Goal: Task Accomplishment & Management: Use online tool/utility

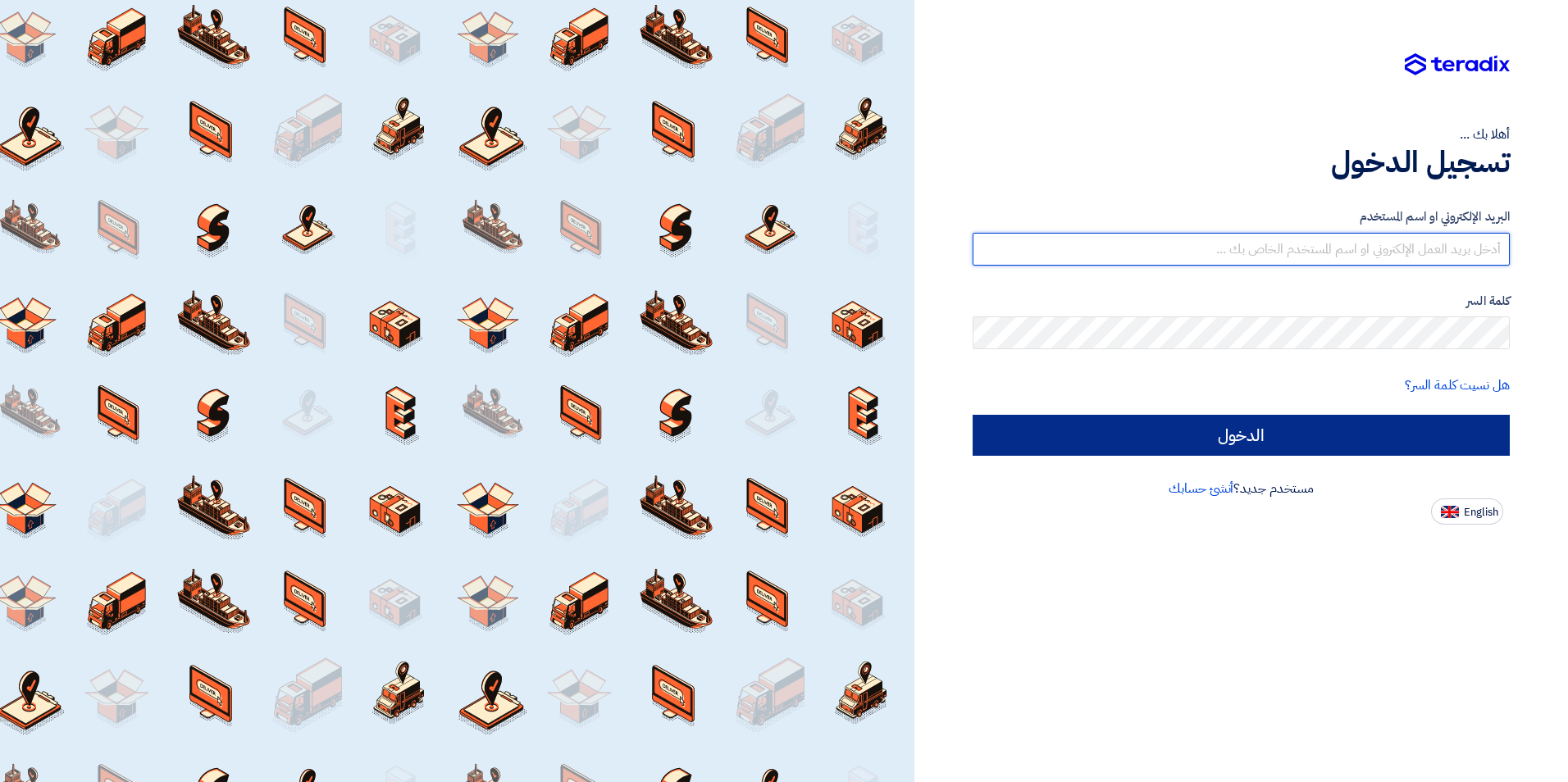
type input "[PERSON_NAME][EMAIL_ADDRESS][PERSON_NAME][DOMAIN_NAME]"
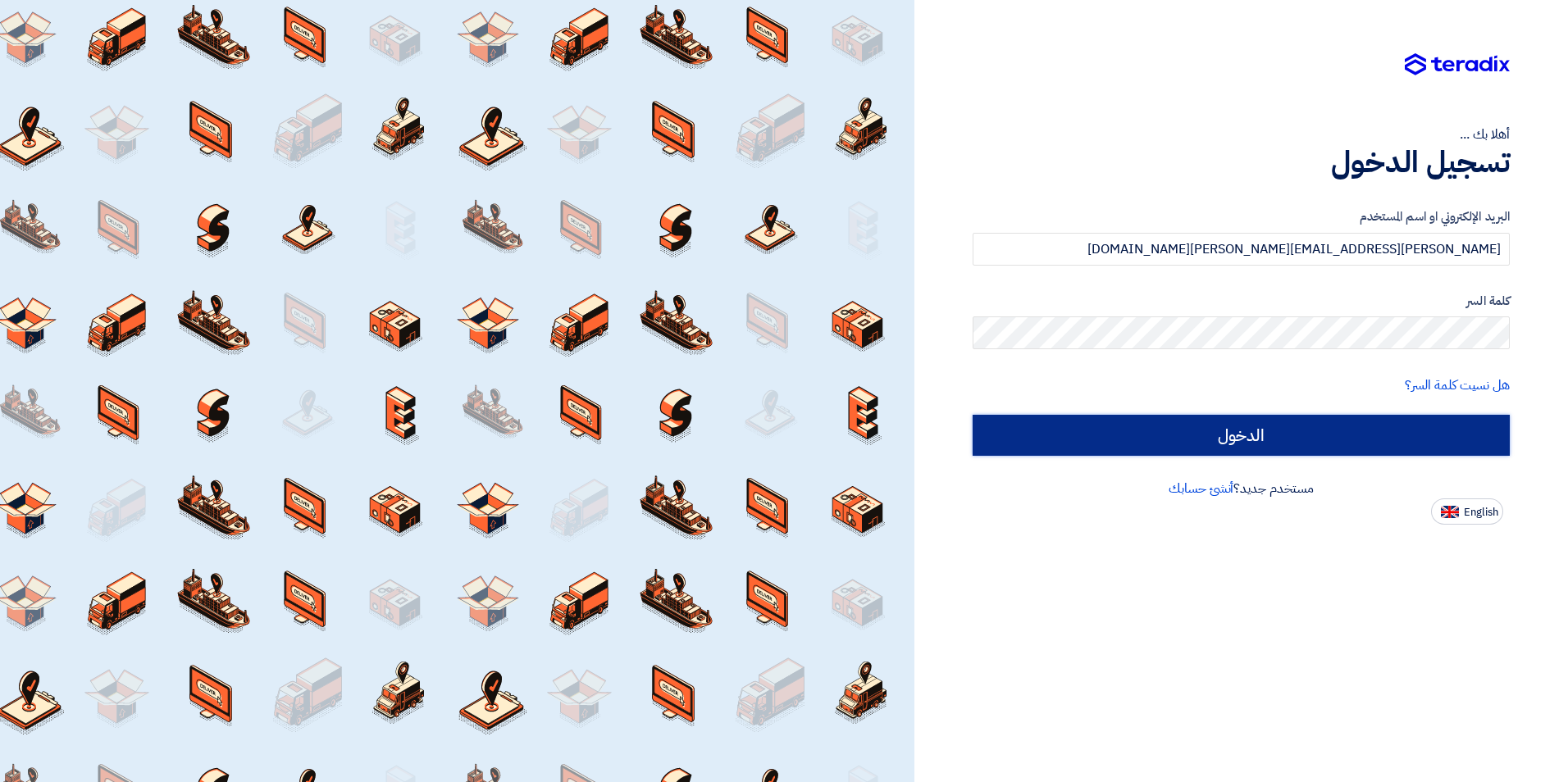
click at [1196, 436] on input "الدخول" at bounding box center [1241, 435] width 537 height 41
type input "Sign in"
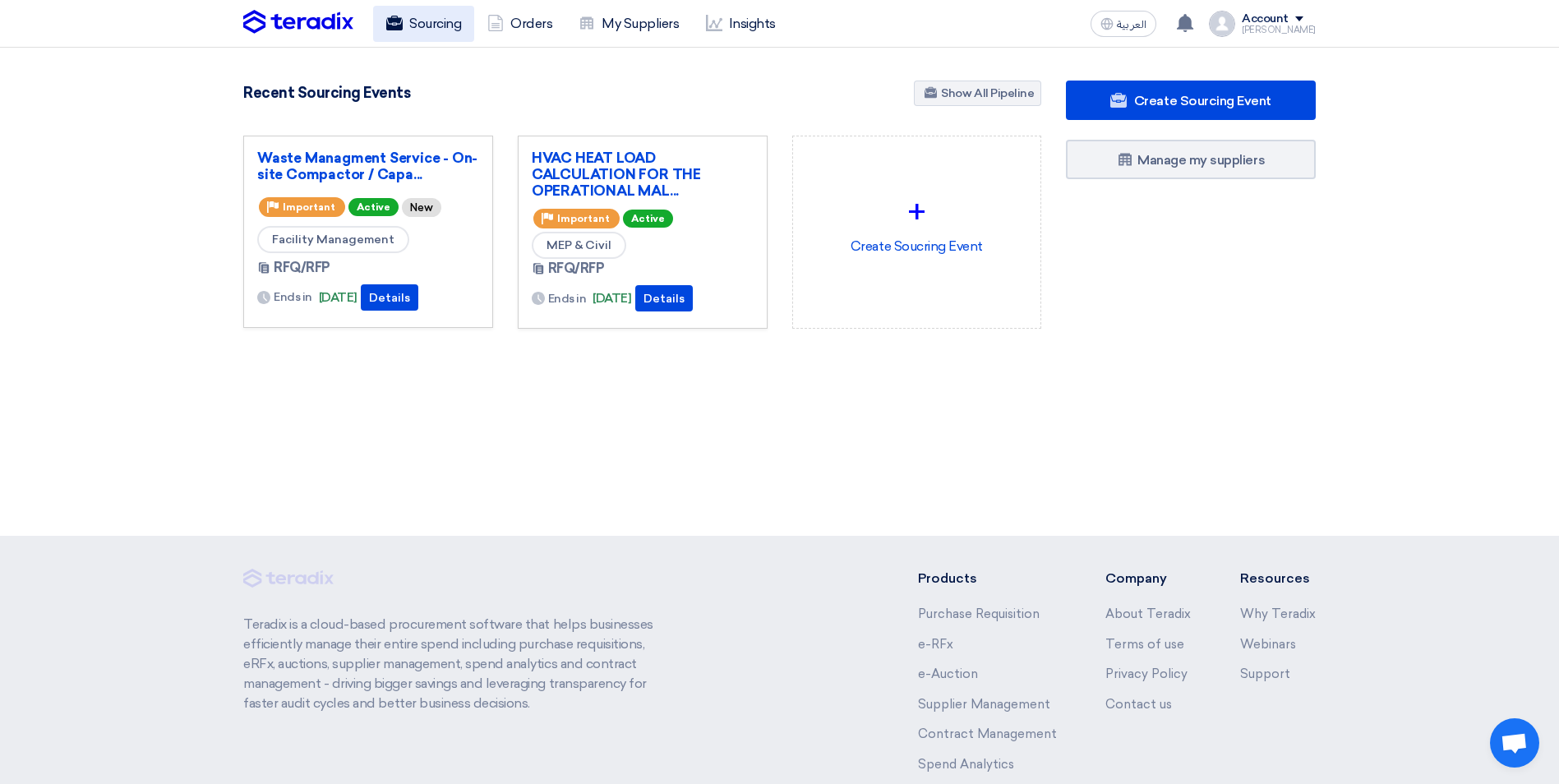
click at [425, 22] on link "Sourcing" at bounding box center [424, 24] width 101 height 36
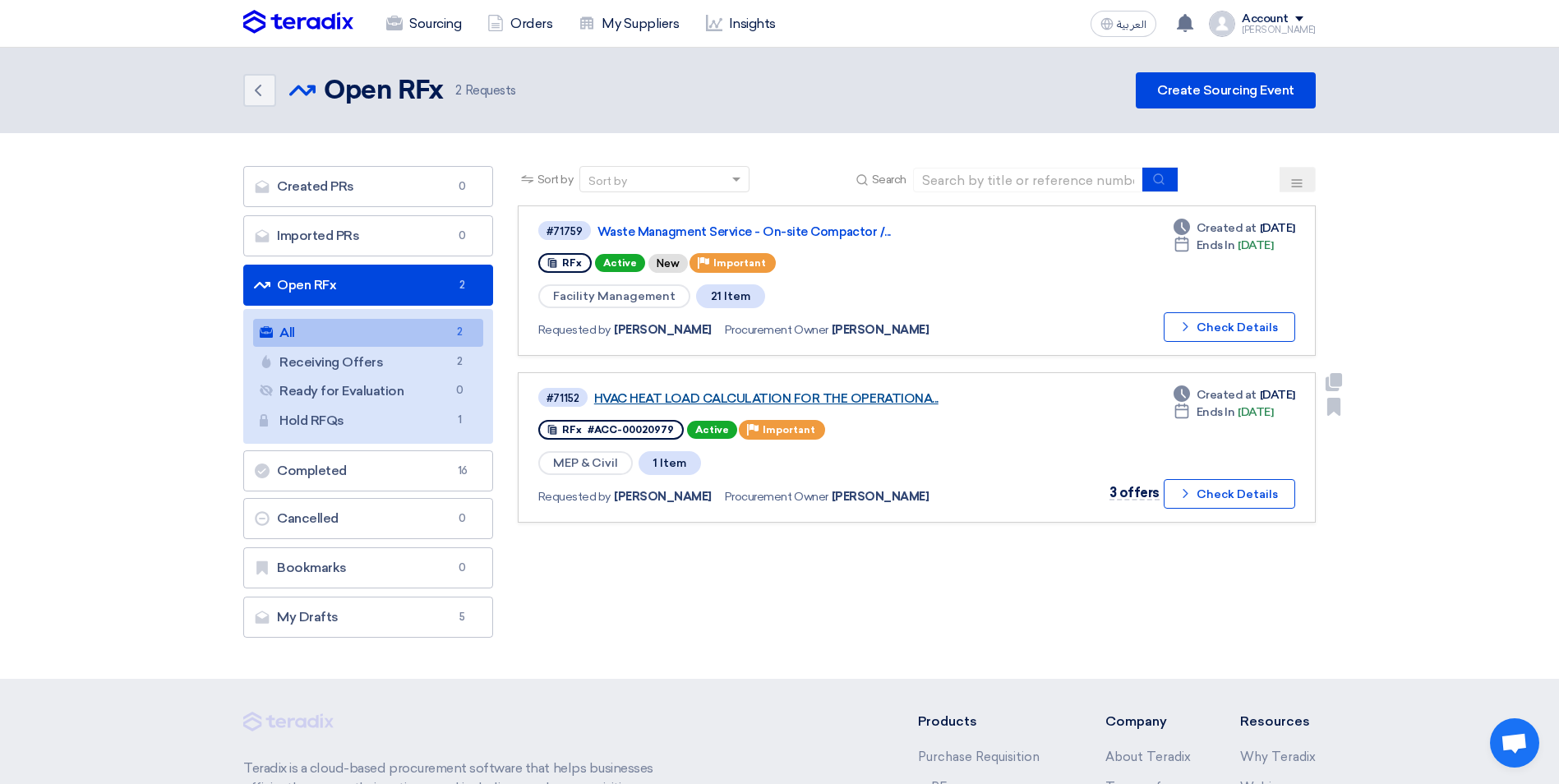
click at [726, 399] on link "HVAC HEAT LOAD CALCULATION FOR THE OPERATIONA..." at bounding box center [800, 398] width 411 height 15
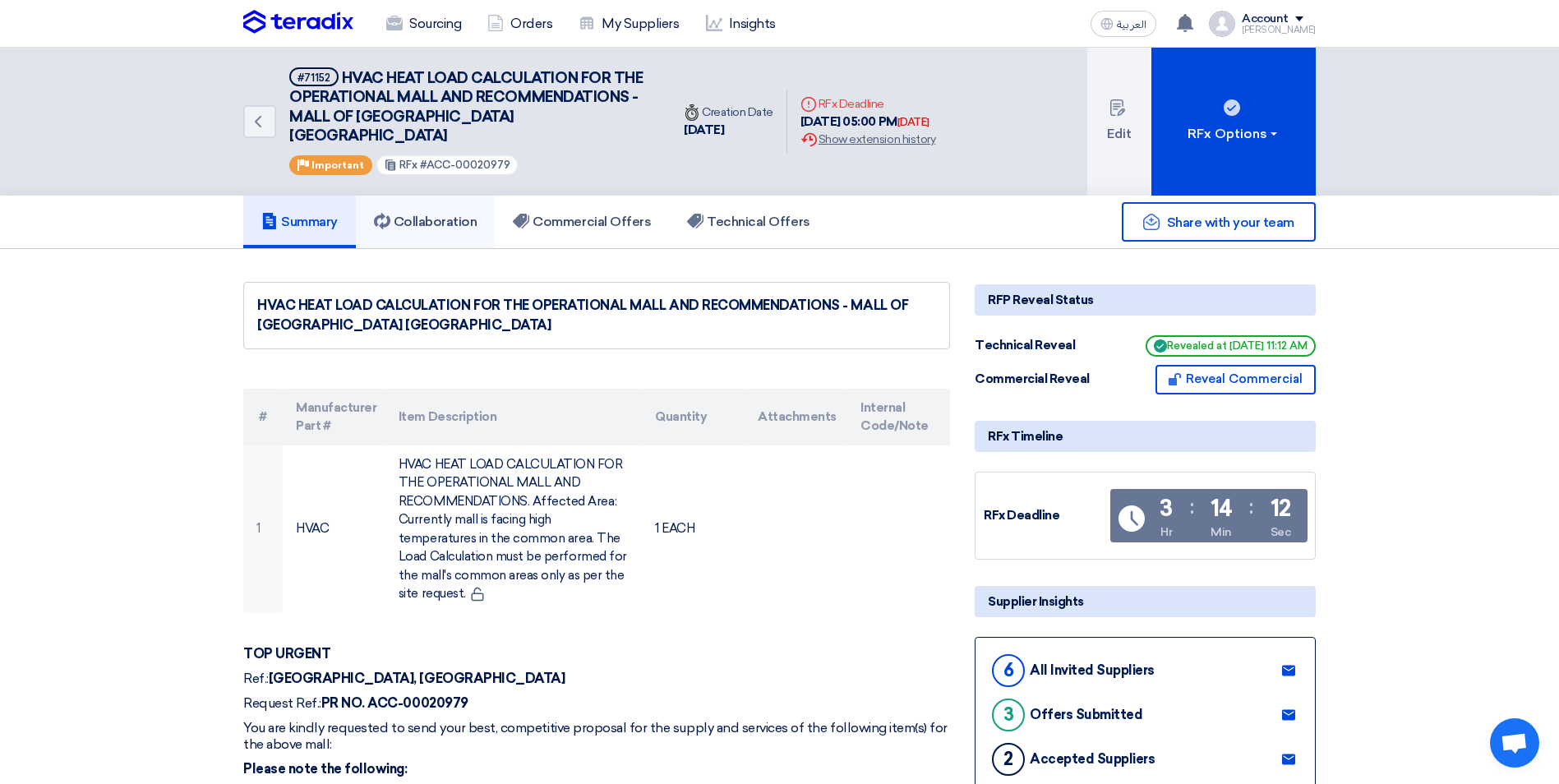
click at [455, 214] on h5 "Collaboration" at bounding box center [426, 222] width 104 height 16
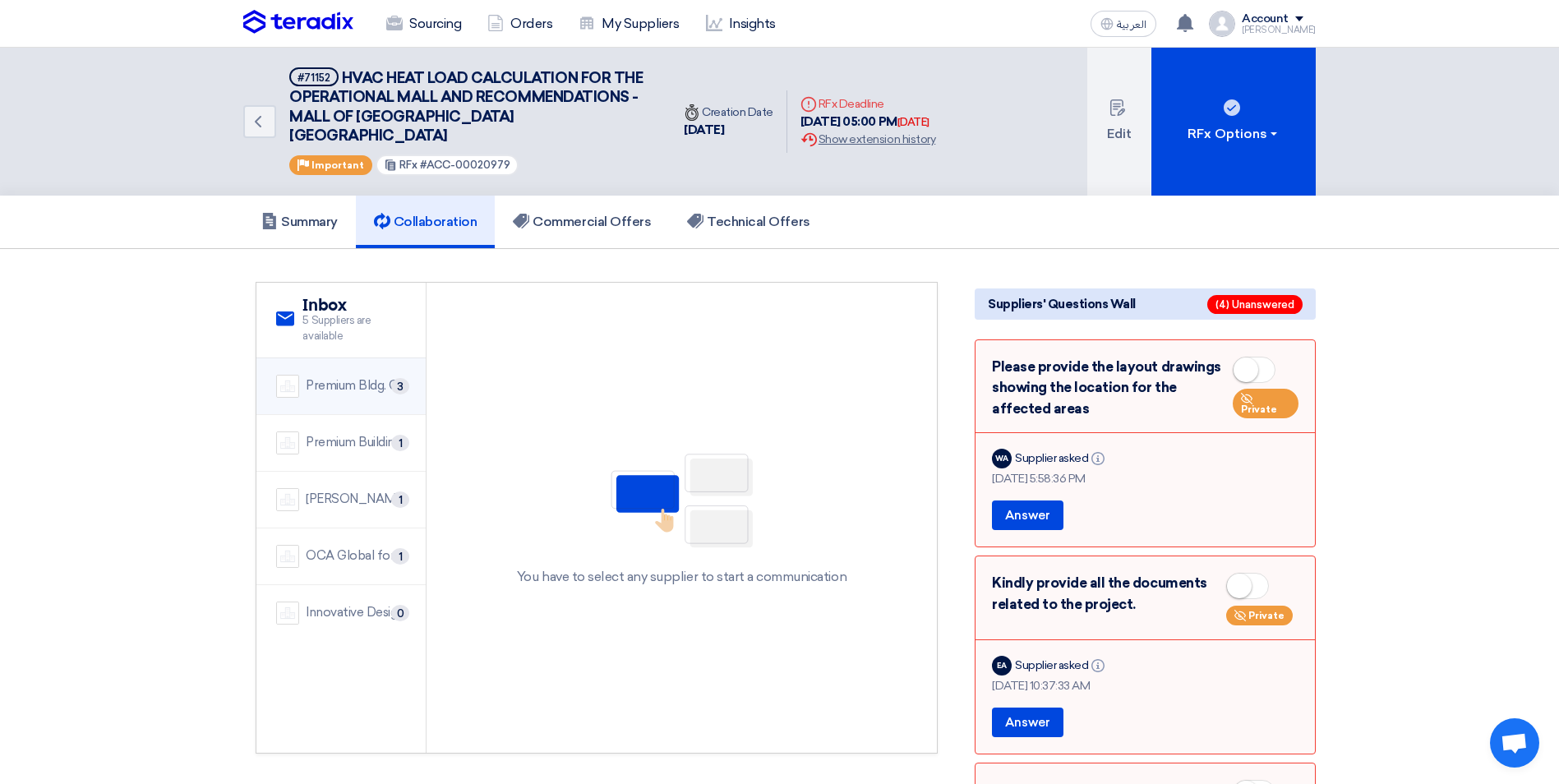
click at [369, 377] on div "Premium Bldg. Co. For Trading" at bounding box center [356, 386] width 101 height 19
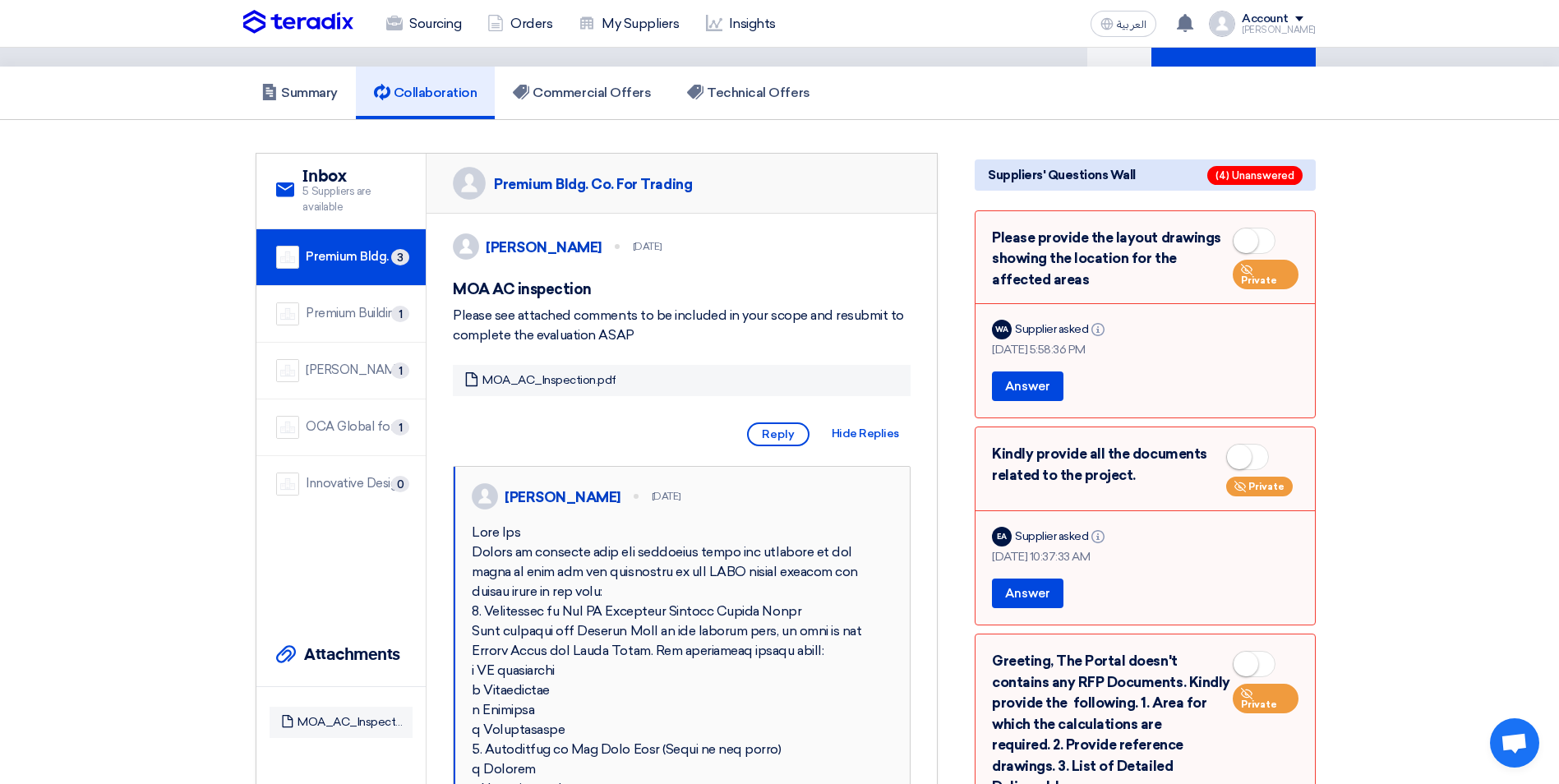
scroll to position [82, 0]
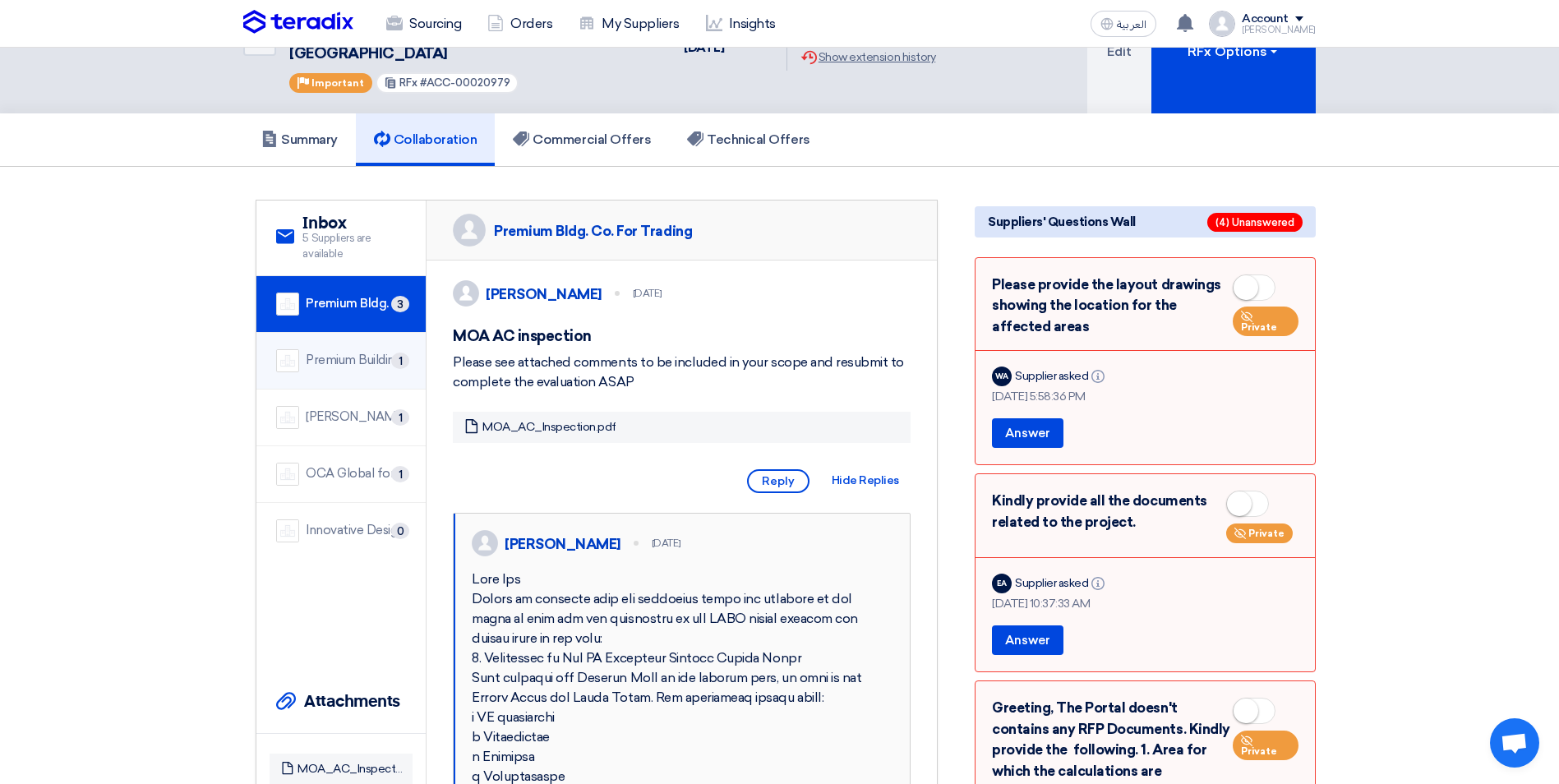
click at [341, 352] on div "Premium Building Company 1" at bounding box center [340, 361] width 129 height 23
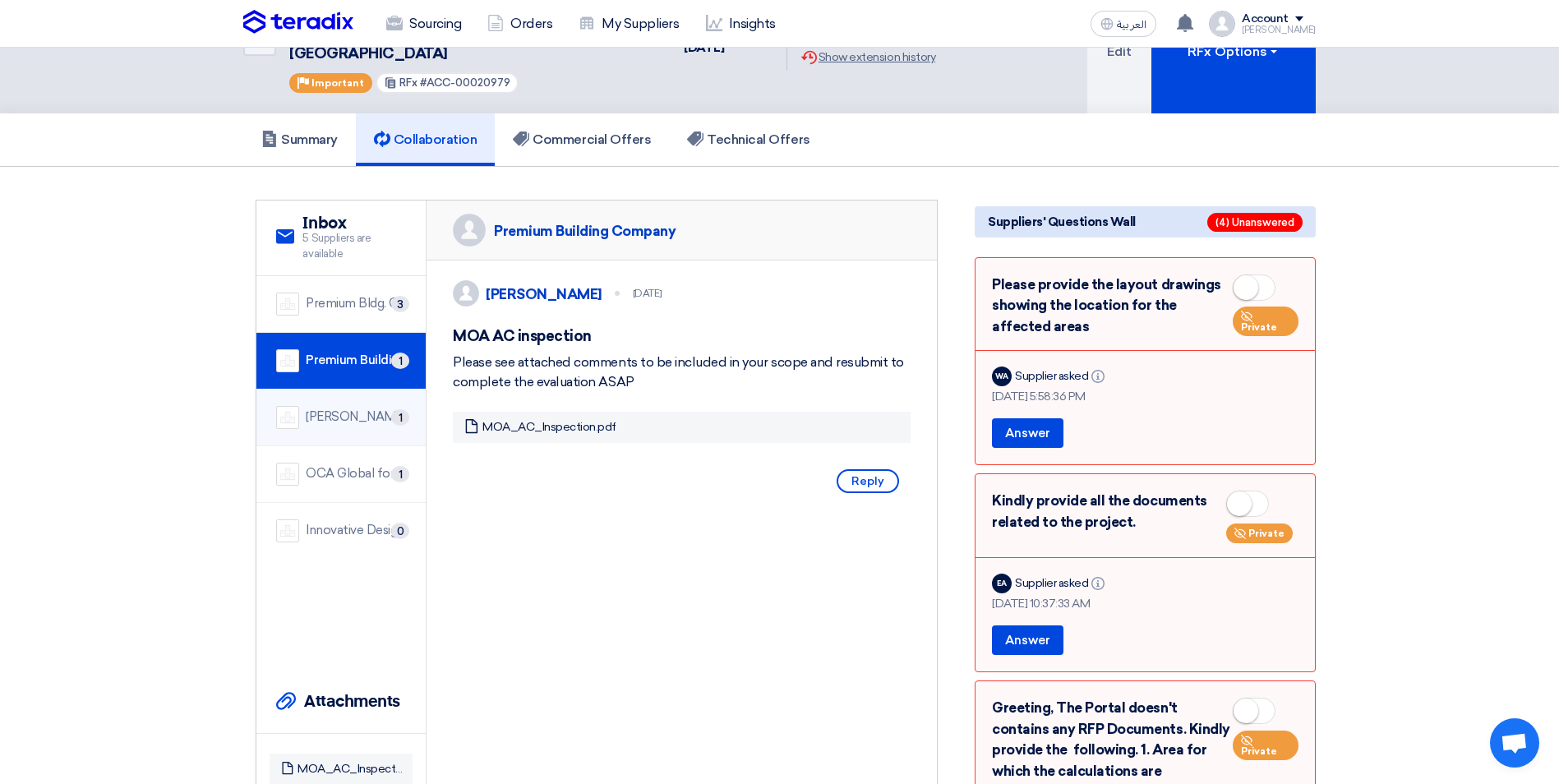
click at [349, 407] on div "[PERSON_NAME] Consult" at bounding box center [356, 416] width 101 height 19
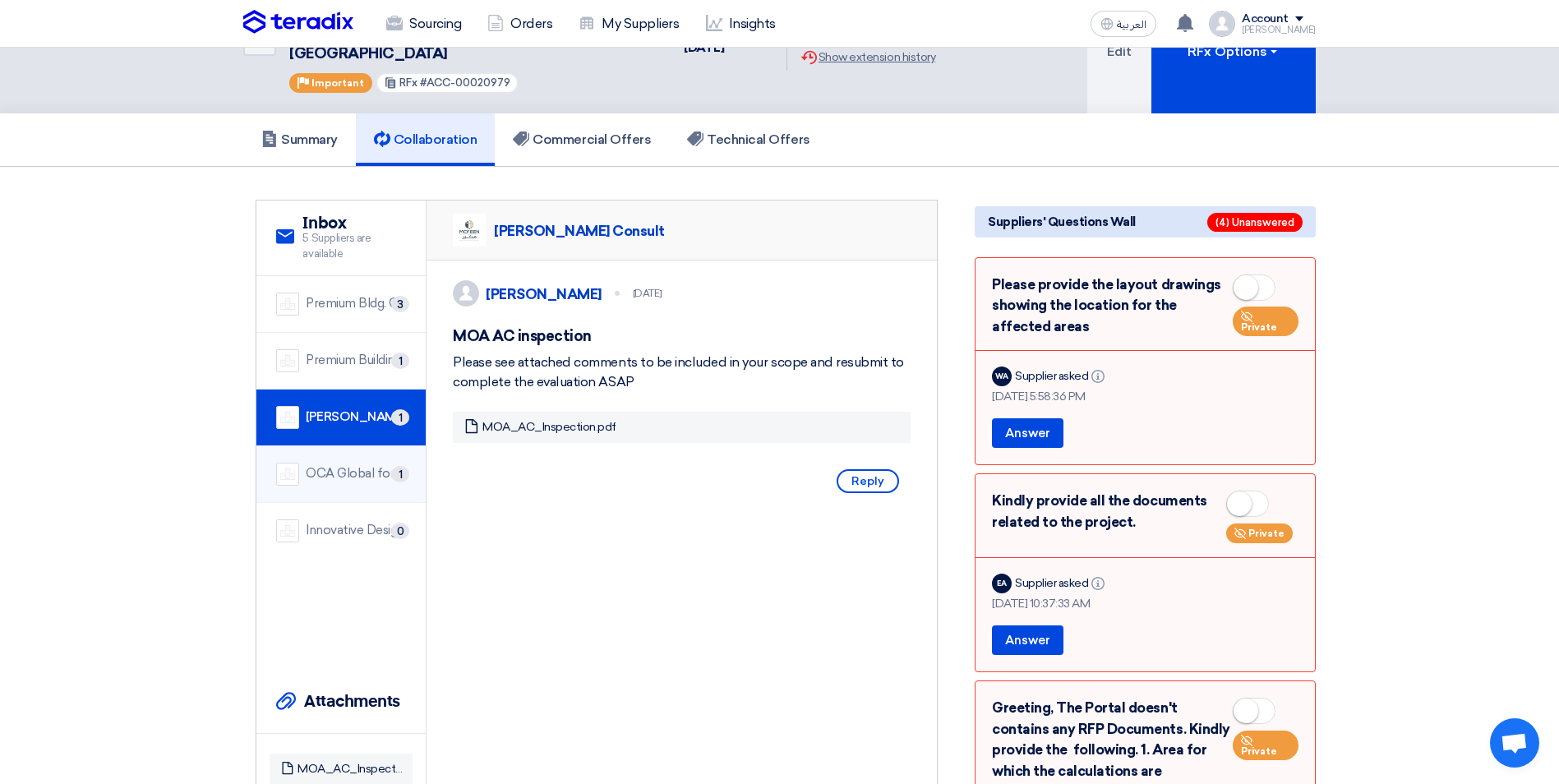
click at [350, 464] on div "OCA Global for Inspection" at bounding box center [356, 473] width 101 height 19
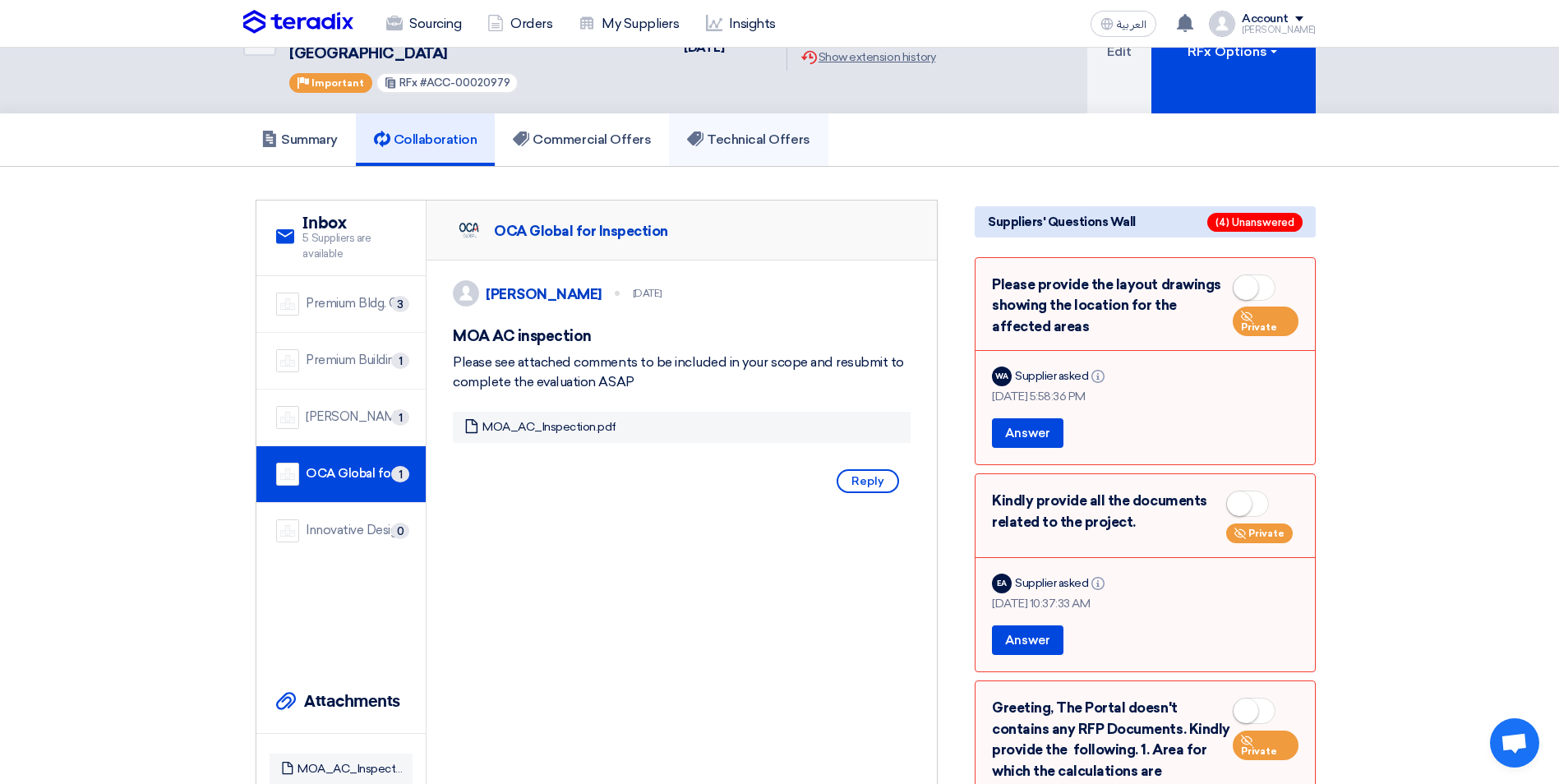
click at [744, 131] on h5 "Technical Offers" at bounding box center [748, 139] width 123 height 16
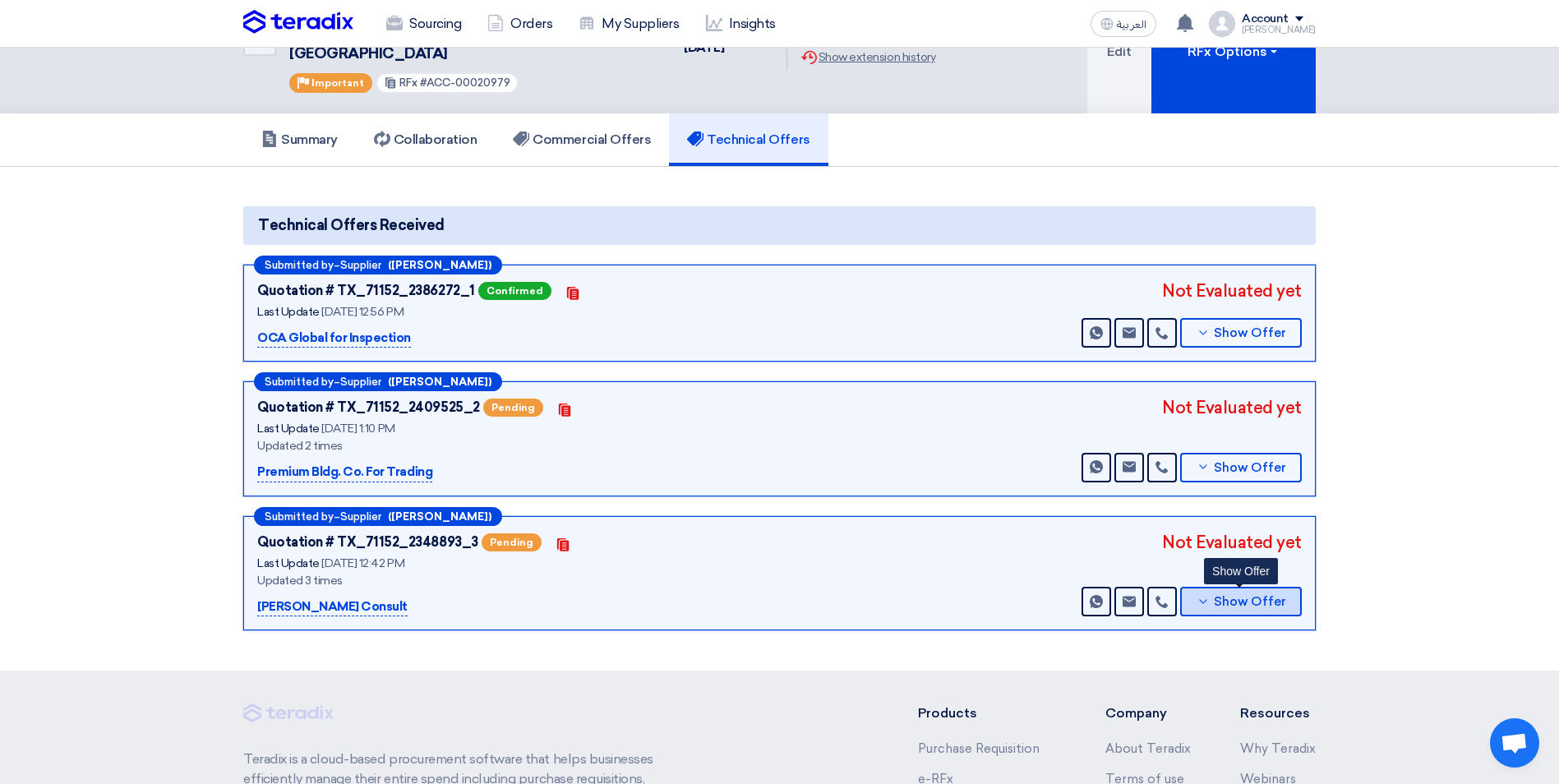
click at [1228, 596] on span "Show Offer" at bounding box center [1250, 602] width 73 height 12
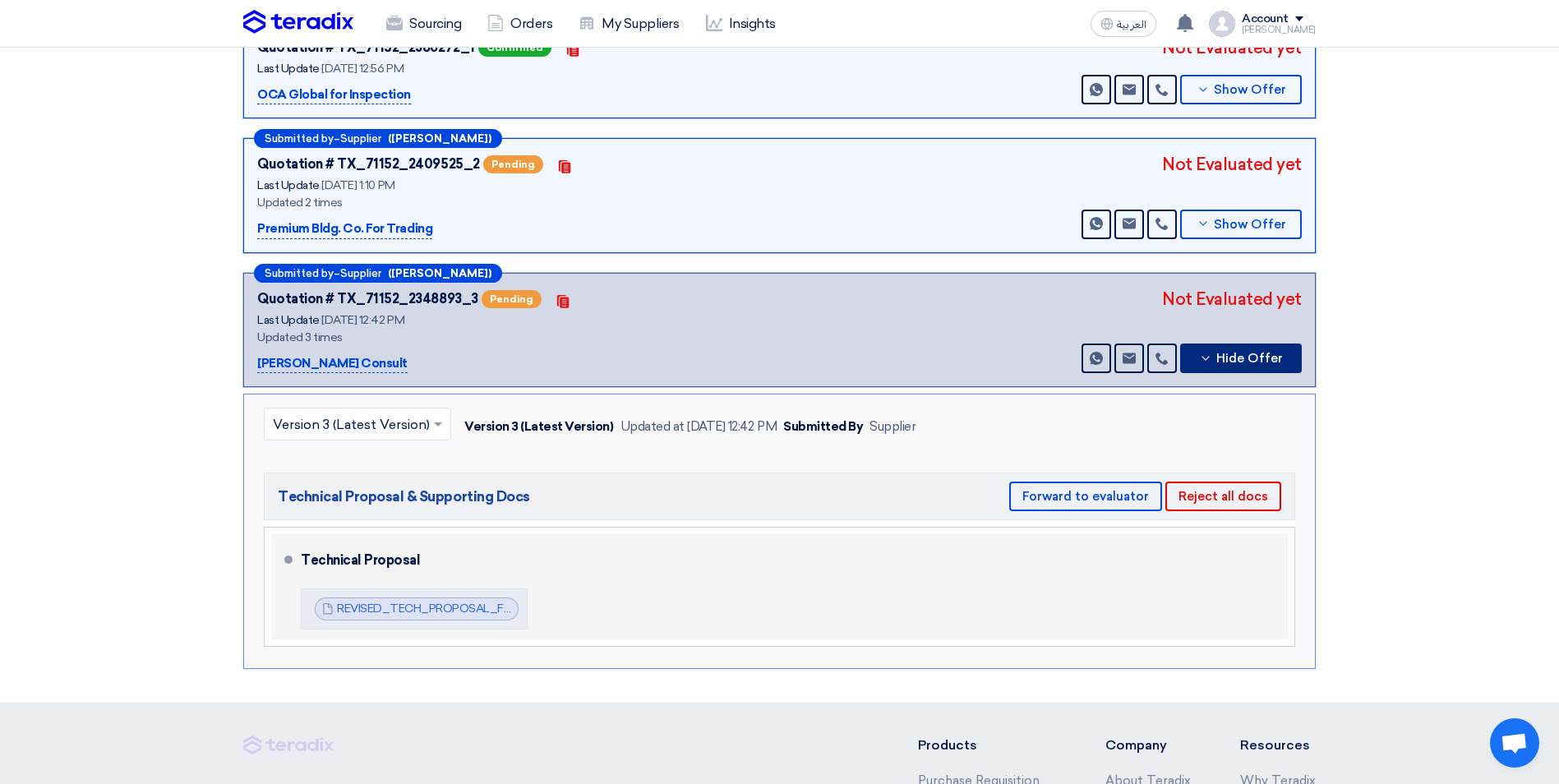
scroll to position [329, 0]
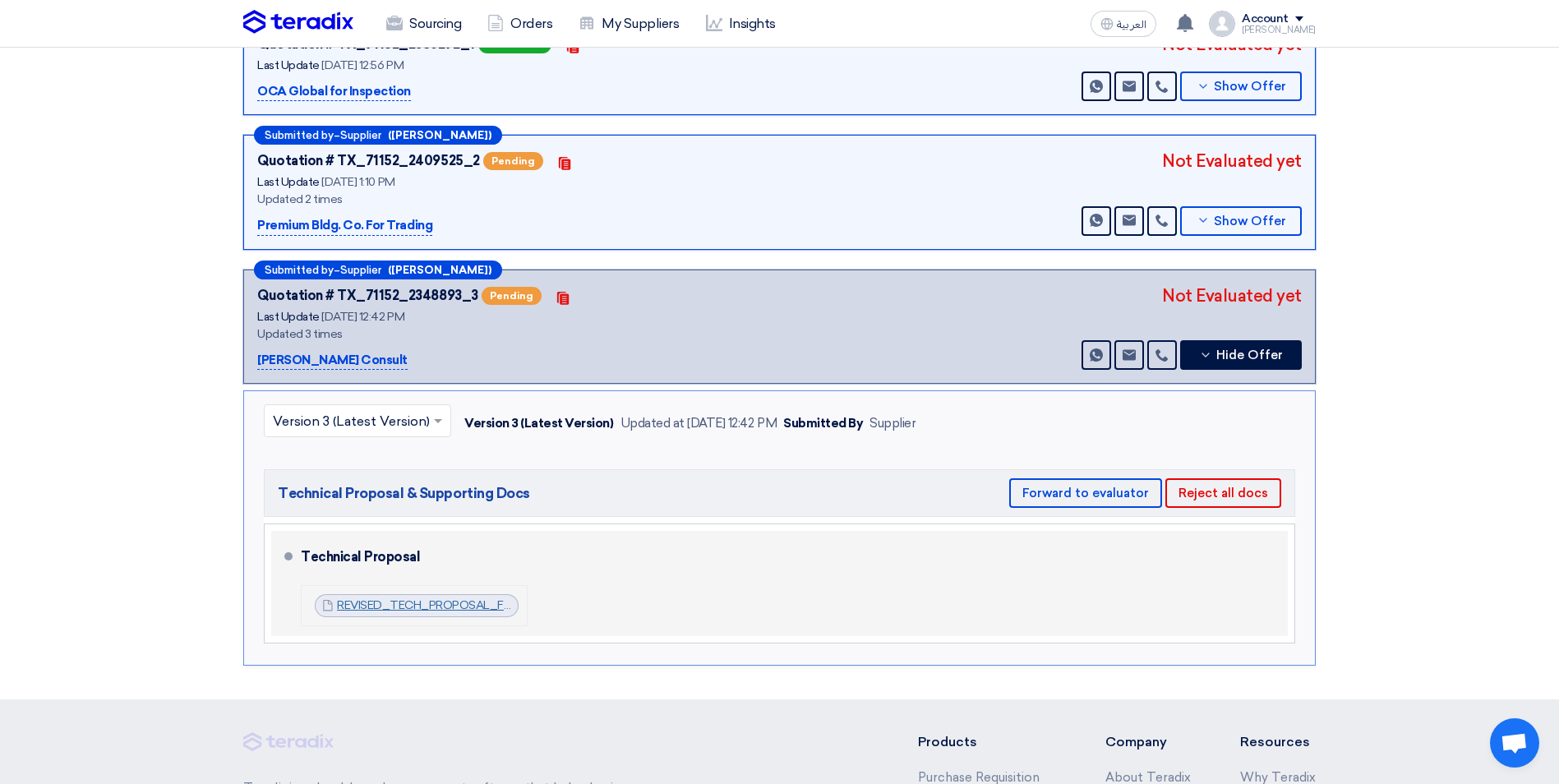
click at [433, 599] on link "REVISED_TECH_PROPOSAL_FOR_HVAC_HEAT_LOAD_CALCULATION_FOR_THE_OPERATIONAL_MALL_A…" at bounding box center [902, 605] width 1130 height 14
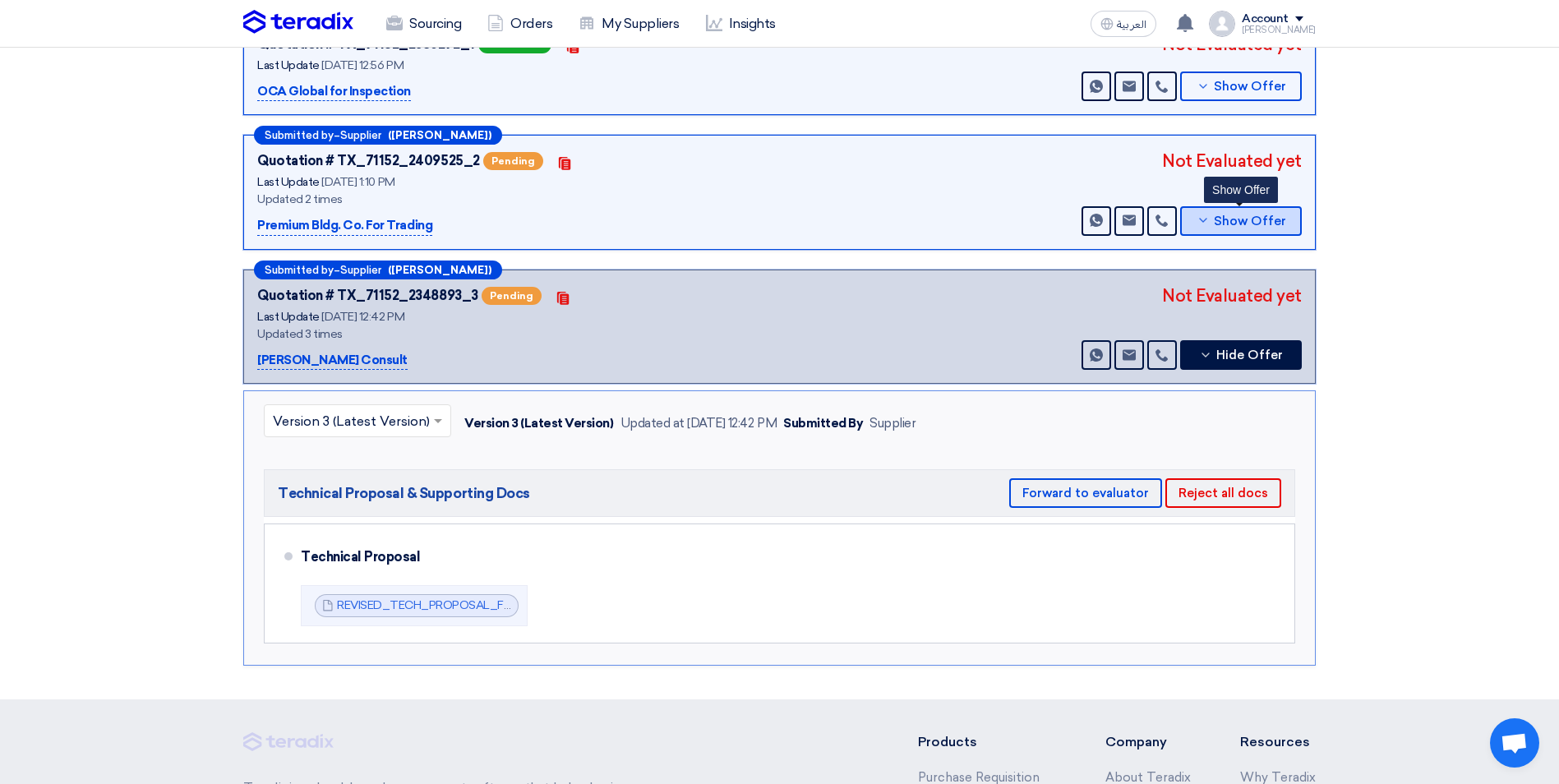
click at [1242, 215] on span "Show Offer" at bounding box center [1250, 221] width 73 height 12
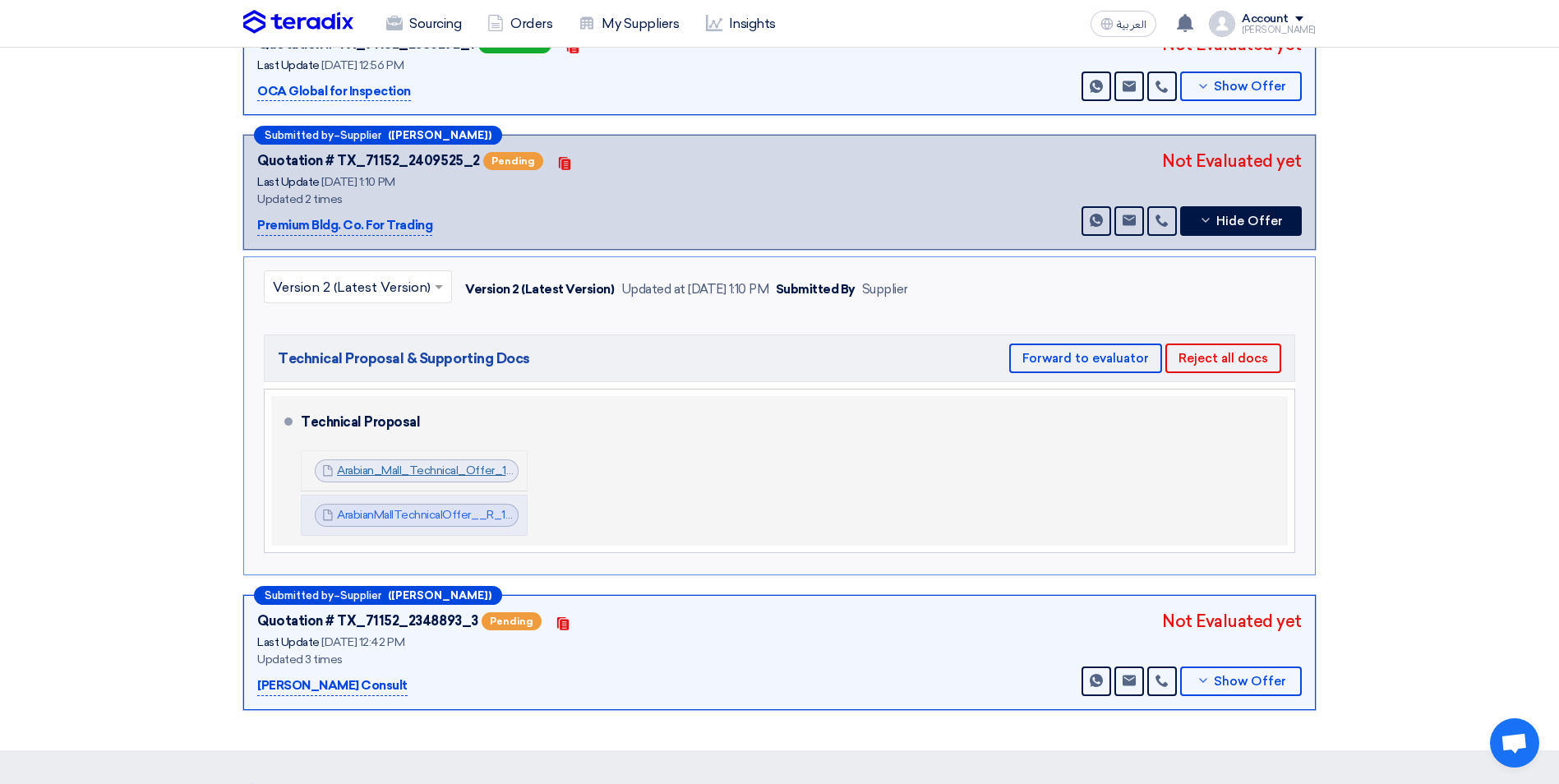
click at [427, 463] on link "Arabian_Mall_Technical_Offer_1758106225246.pdf" at bounding box center [471, 470] width 267 height 14
click at [461, 508] on link "ArabianMallTechnicalOffer__R_1760004563866.pdf" at bounding box center [473, 514] width 272 height 14
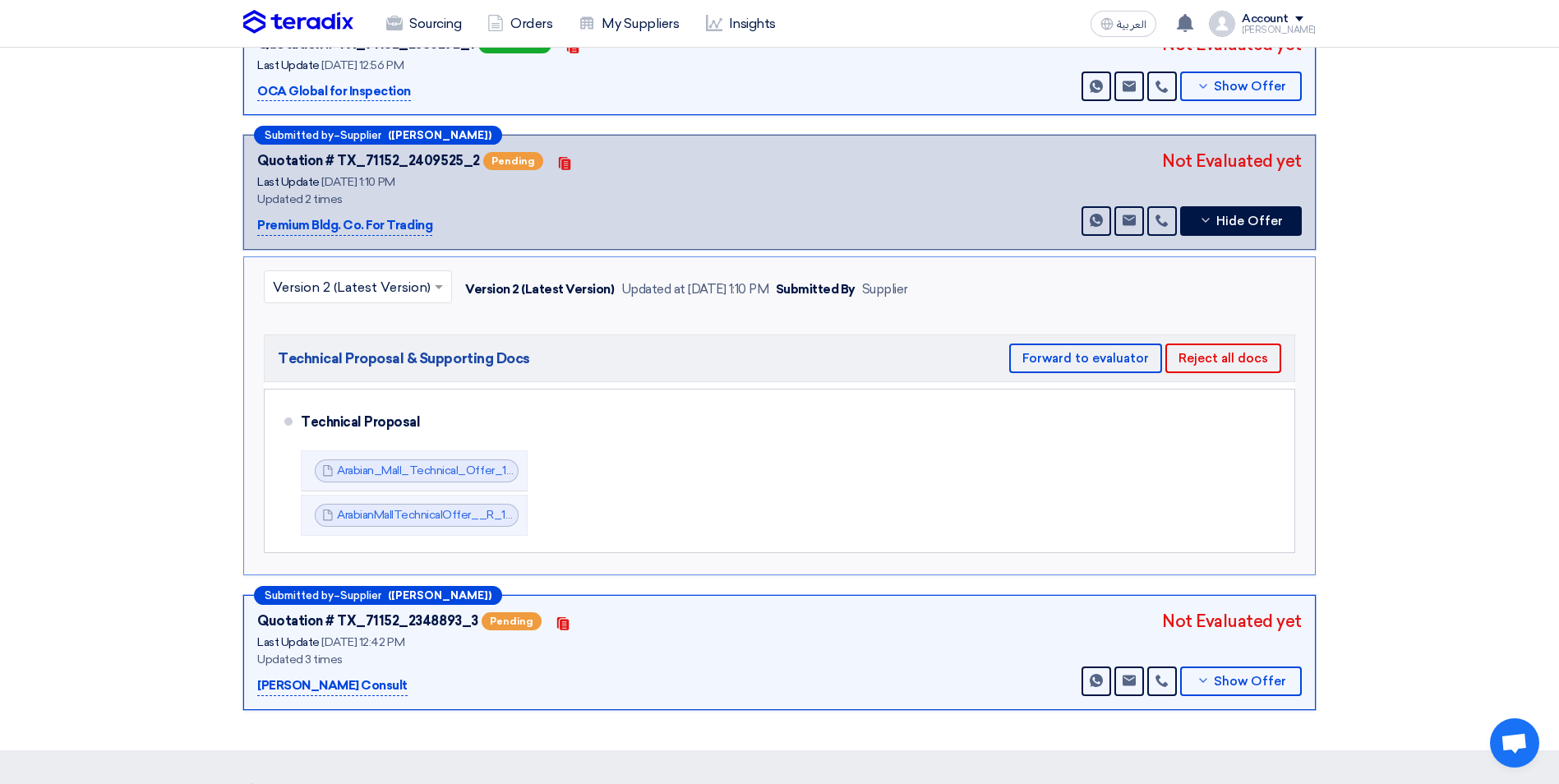
scroll to position [0, 0]
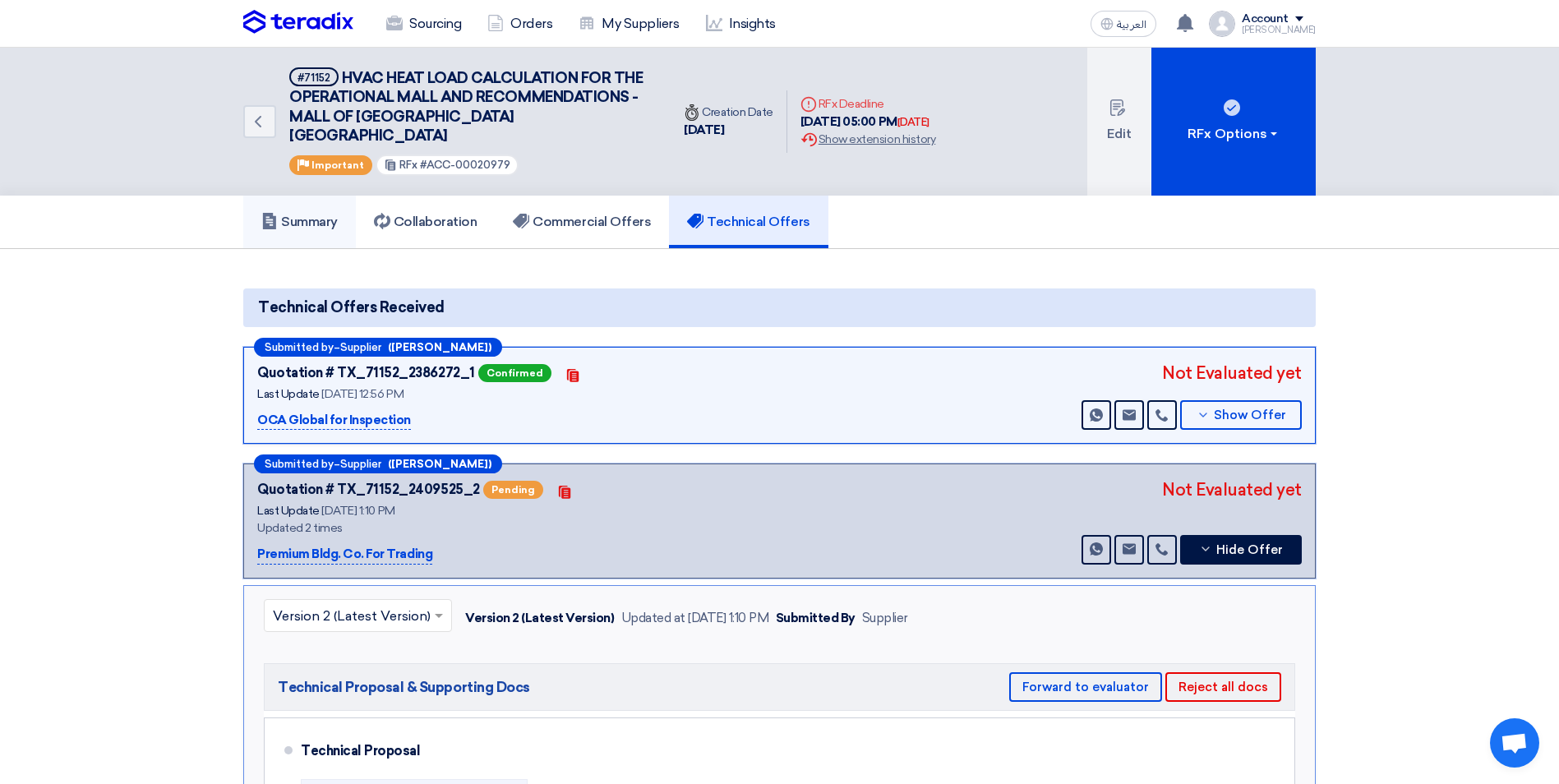
click at [330, 214] on h5 "Summary" at bounding box center [299, 222] width 77 height 16
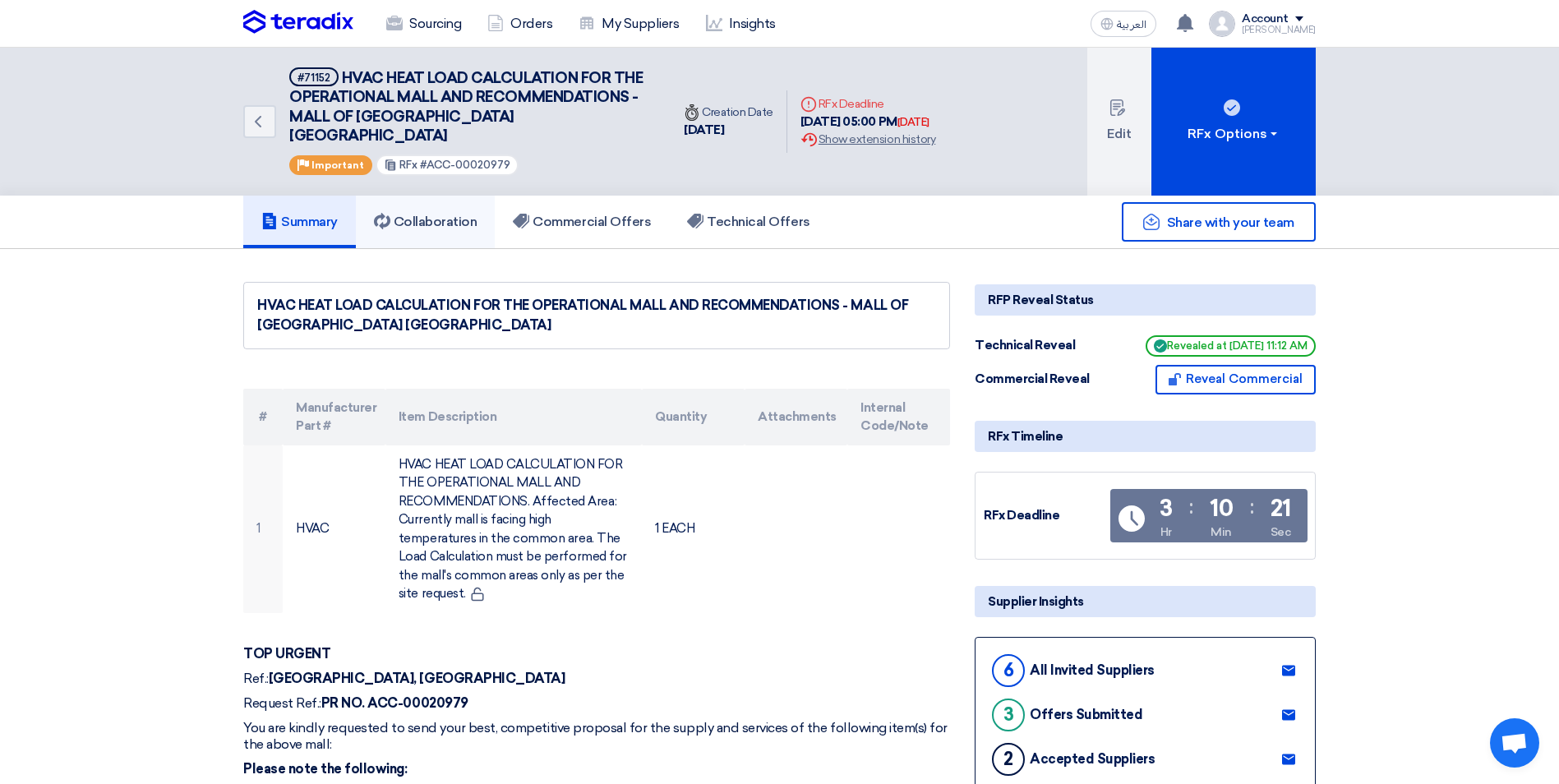
click at [455, 214] on h5 "Collaboration" at bounding box center [426, 222] width 104 height 16
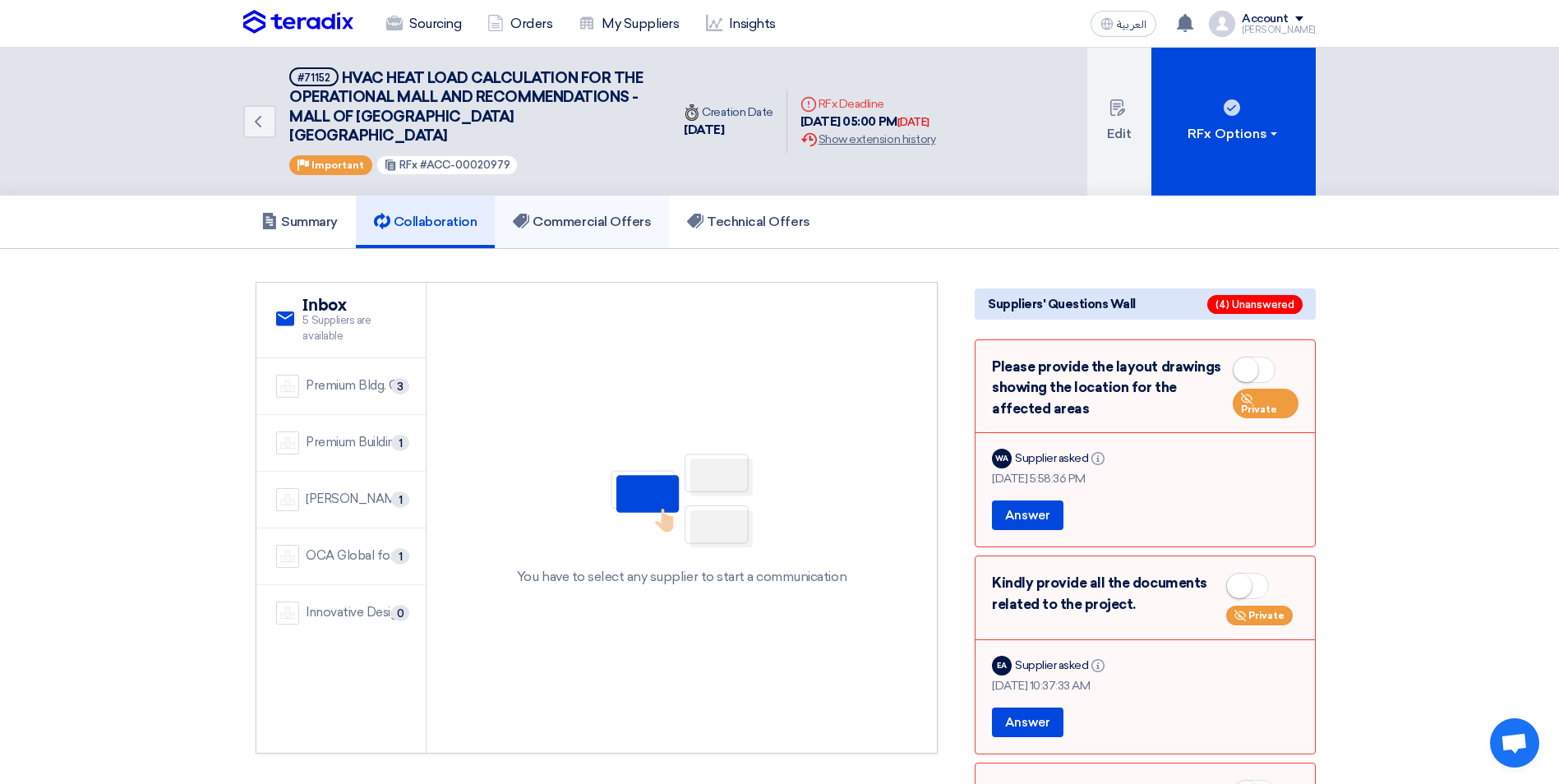
click at [608, 214] on h5 "Commercial Offers" at bounding box center [581, 222] width 138 height 16
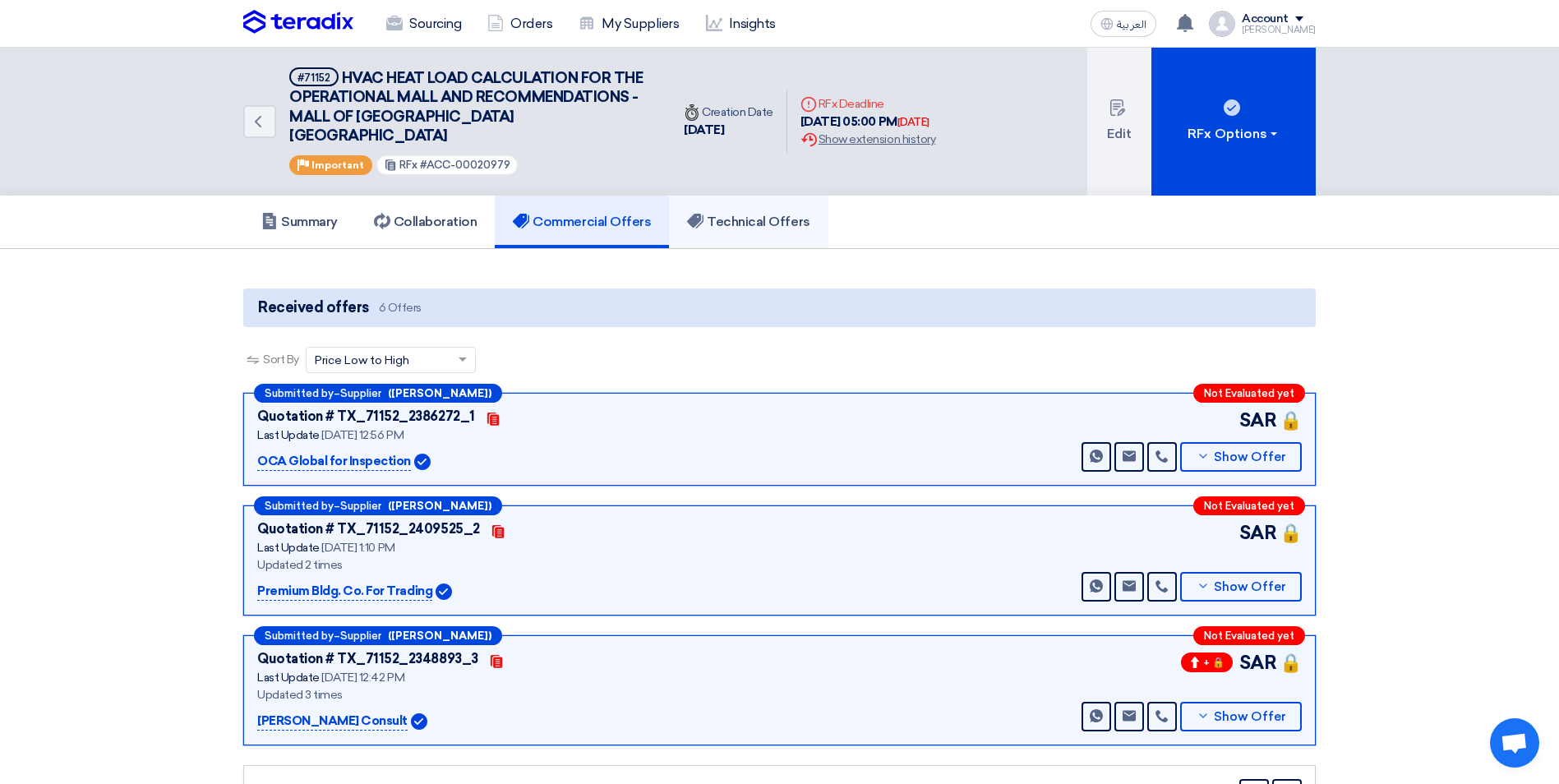
click at [764, 215] on link "Technical Offers" at bounding box center [748, 222] width 158 height 53
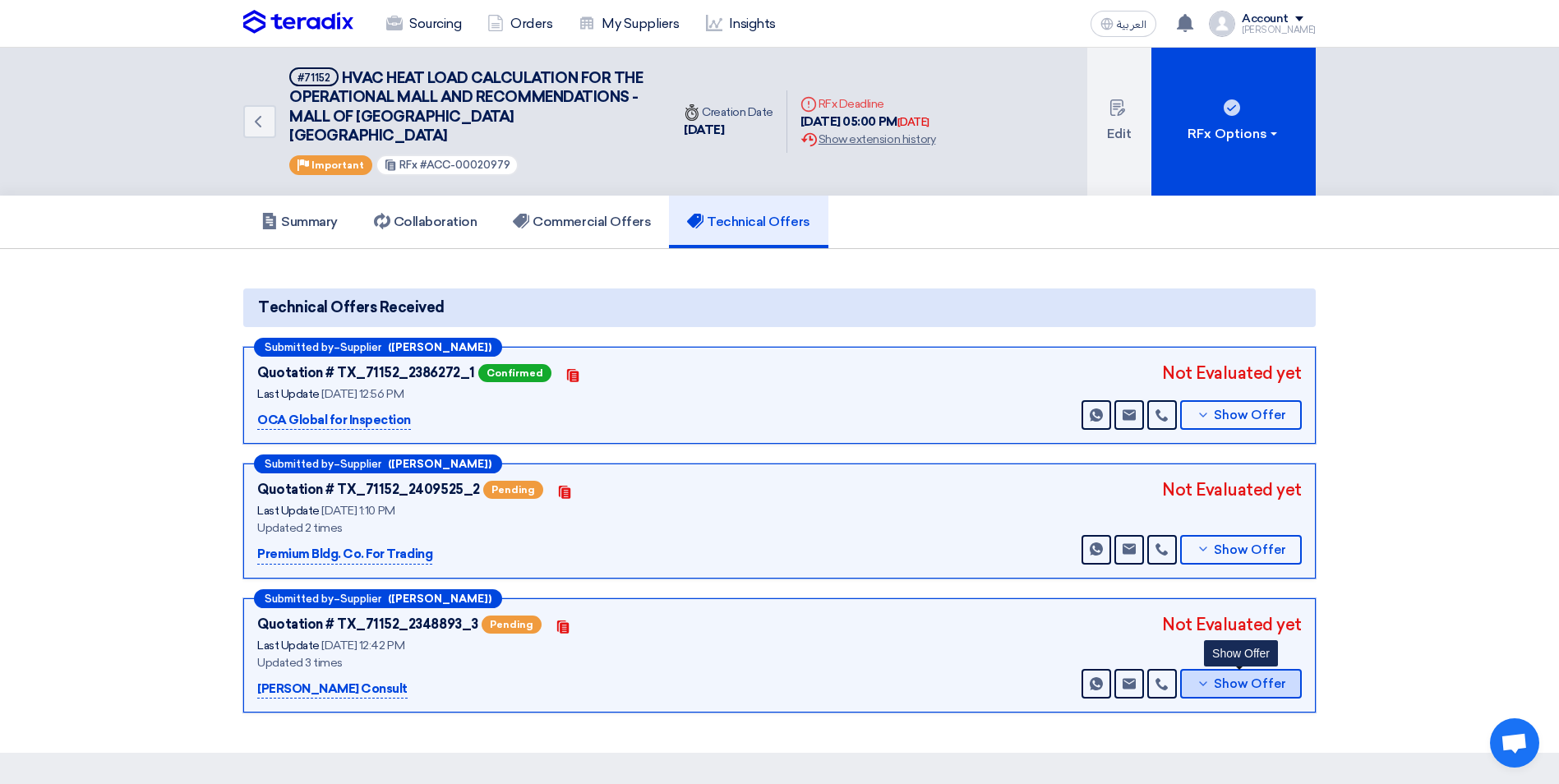
click at [1230, 678] on span "Show Offer" at bounding box center [1250, 683] width 73 height 12
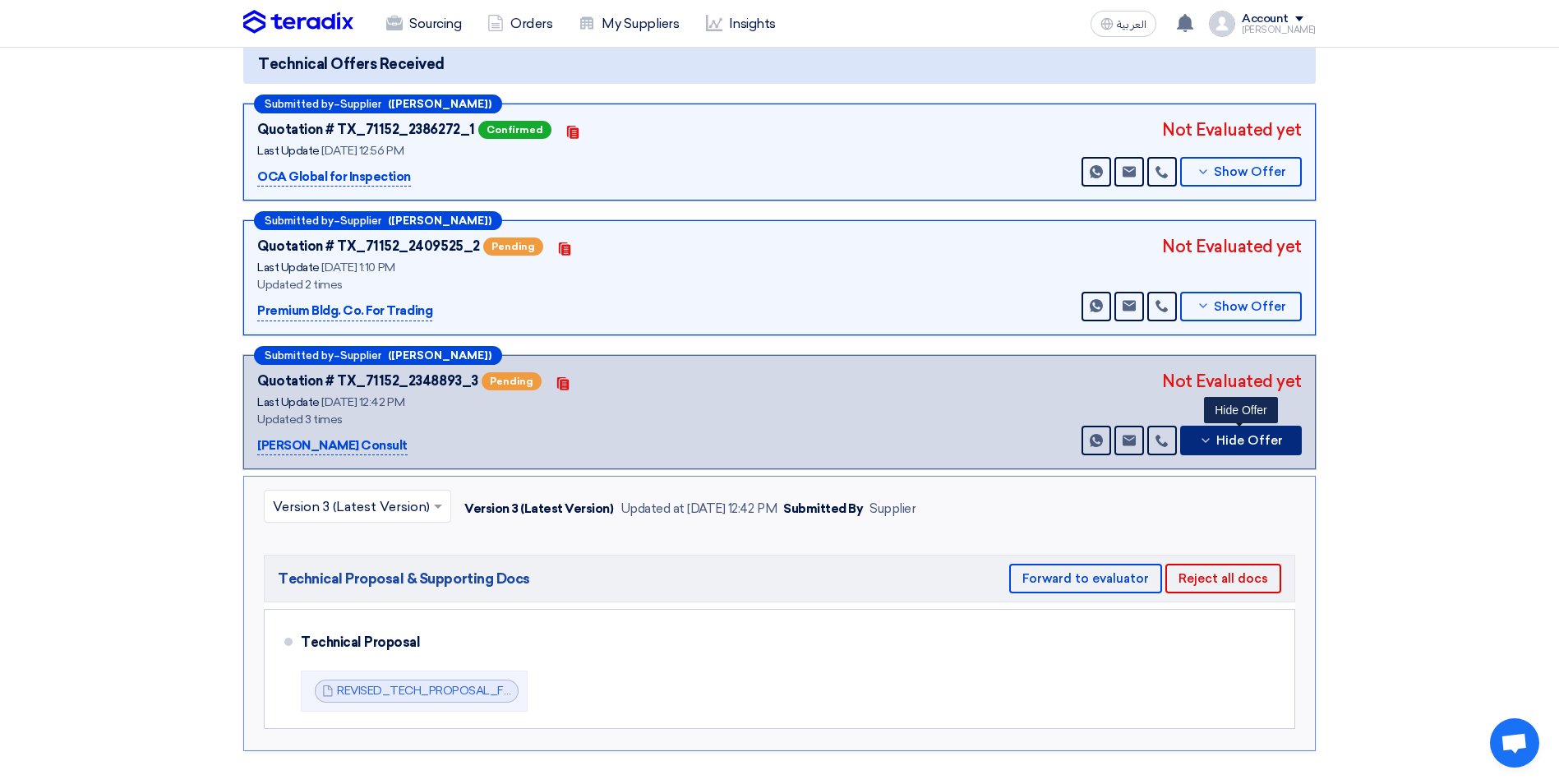
scroll to position [246, 0]
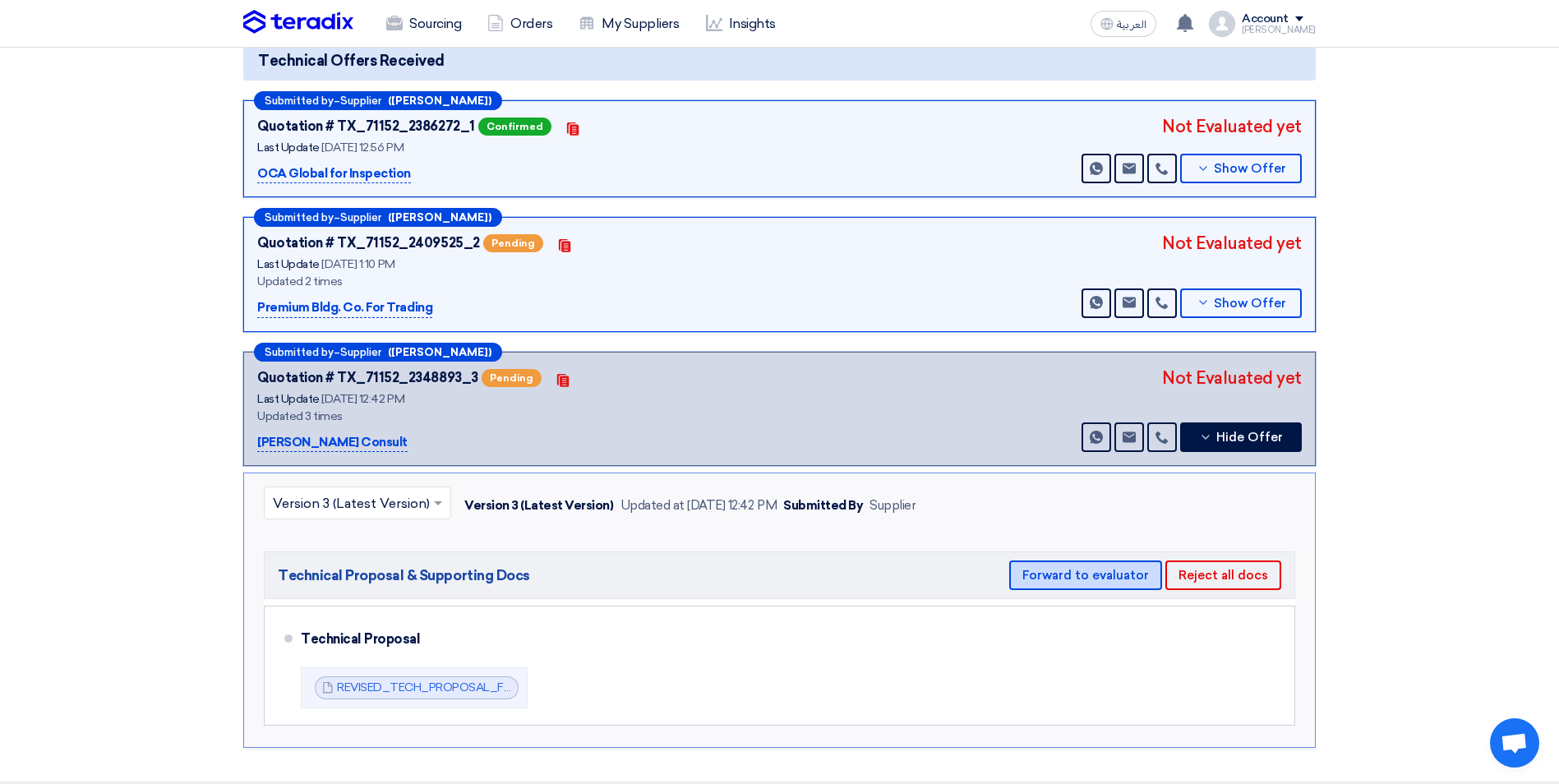
click at [1111, 562] on button "Forward to evaluator" at bounding box center [1085, 575] width 153 height 30
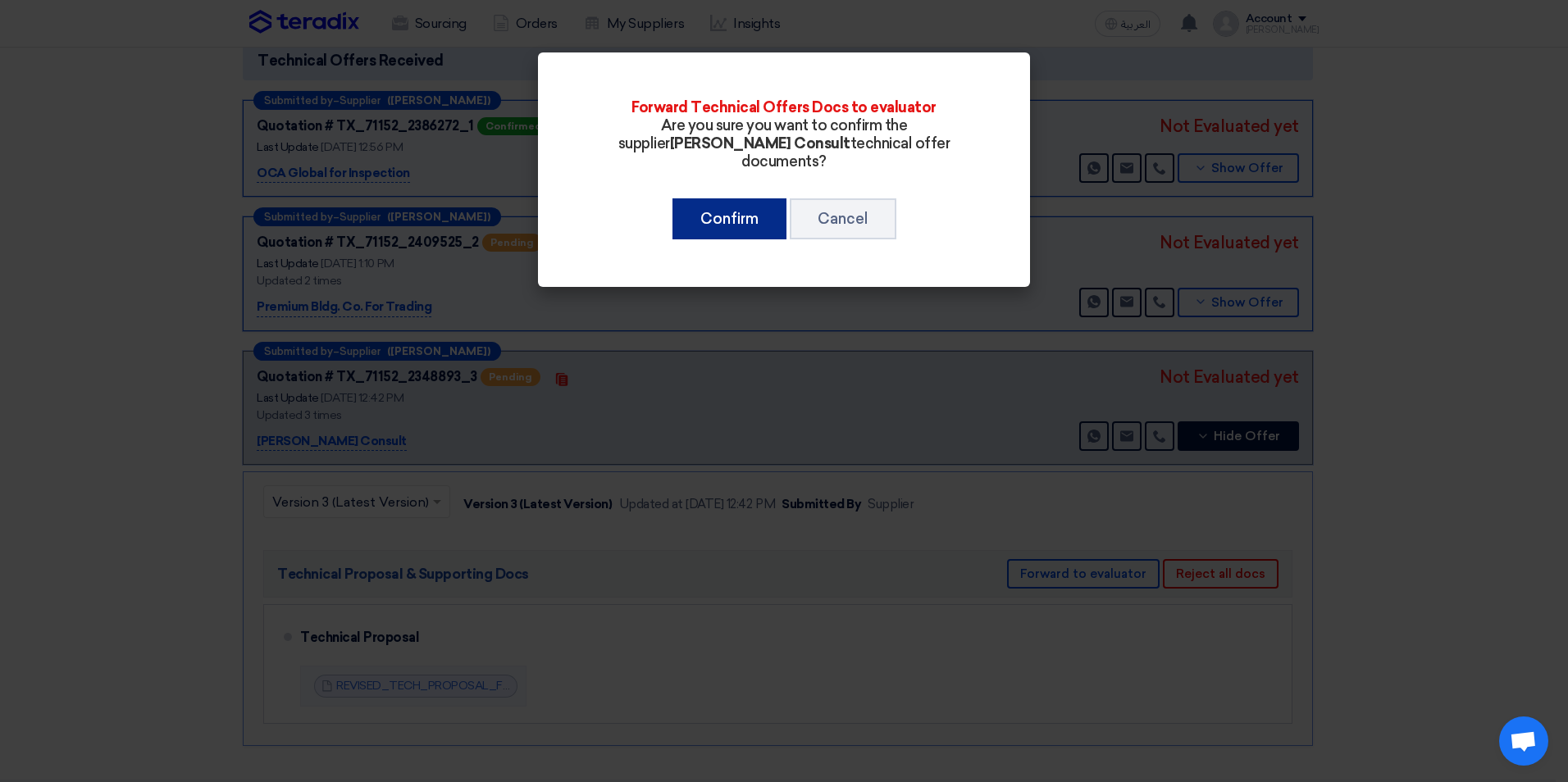
click at [713, 207] on button "Confirm" at bounding box center [729, 219] width 114 height 41
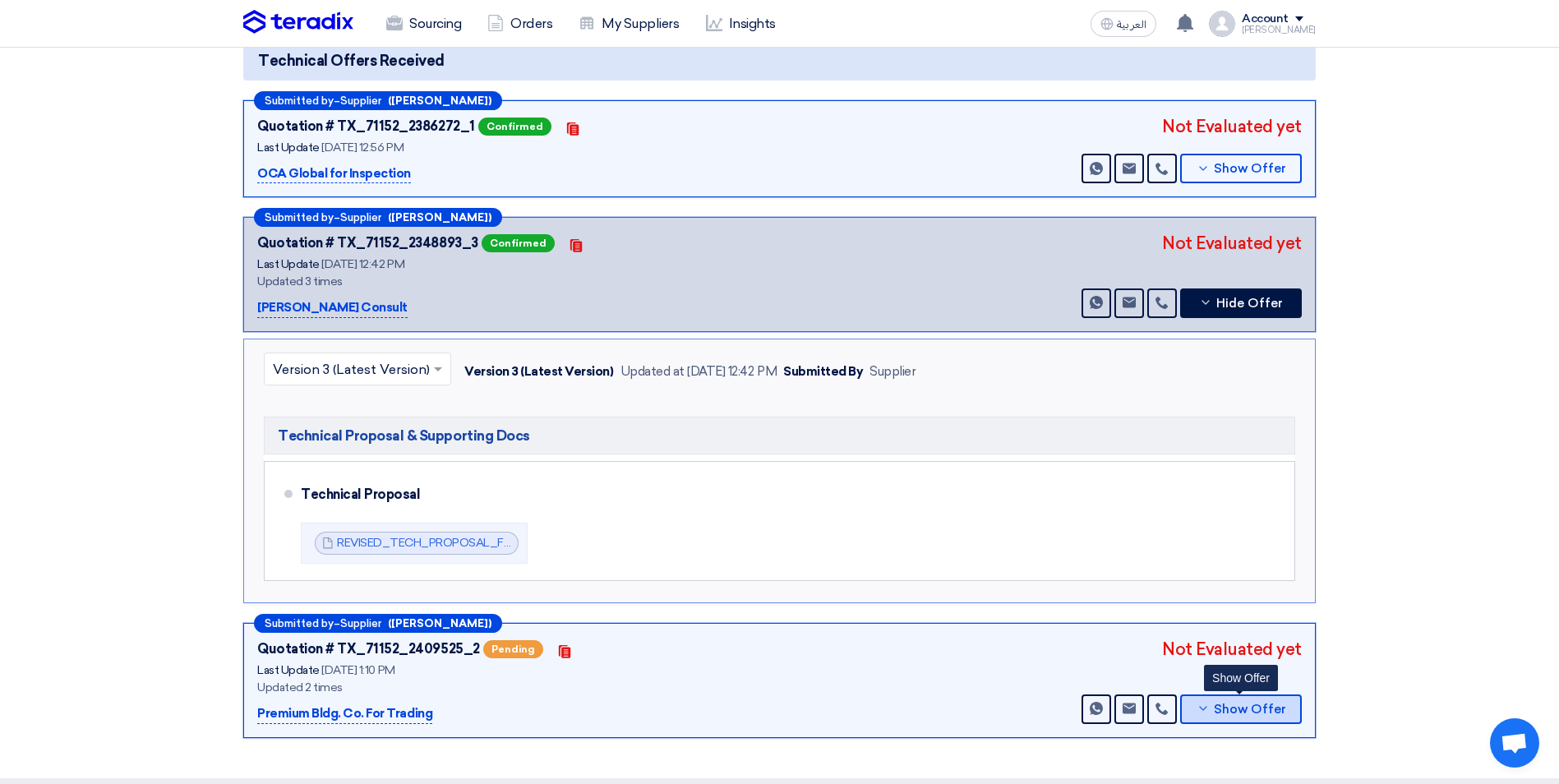
click at [1209, 702] on icon at bounding box center [1203, 708] width 13 height 13
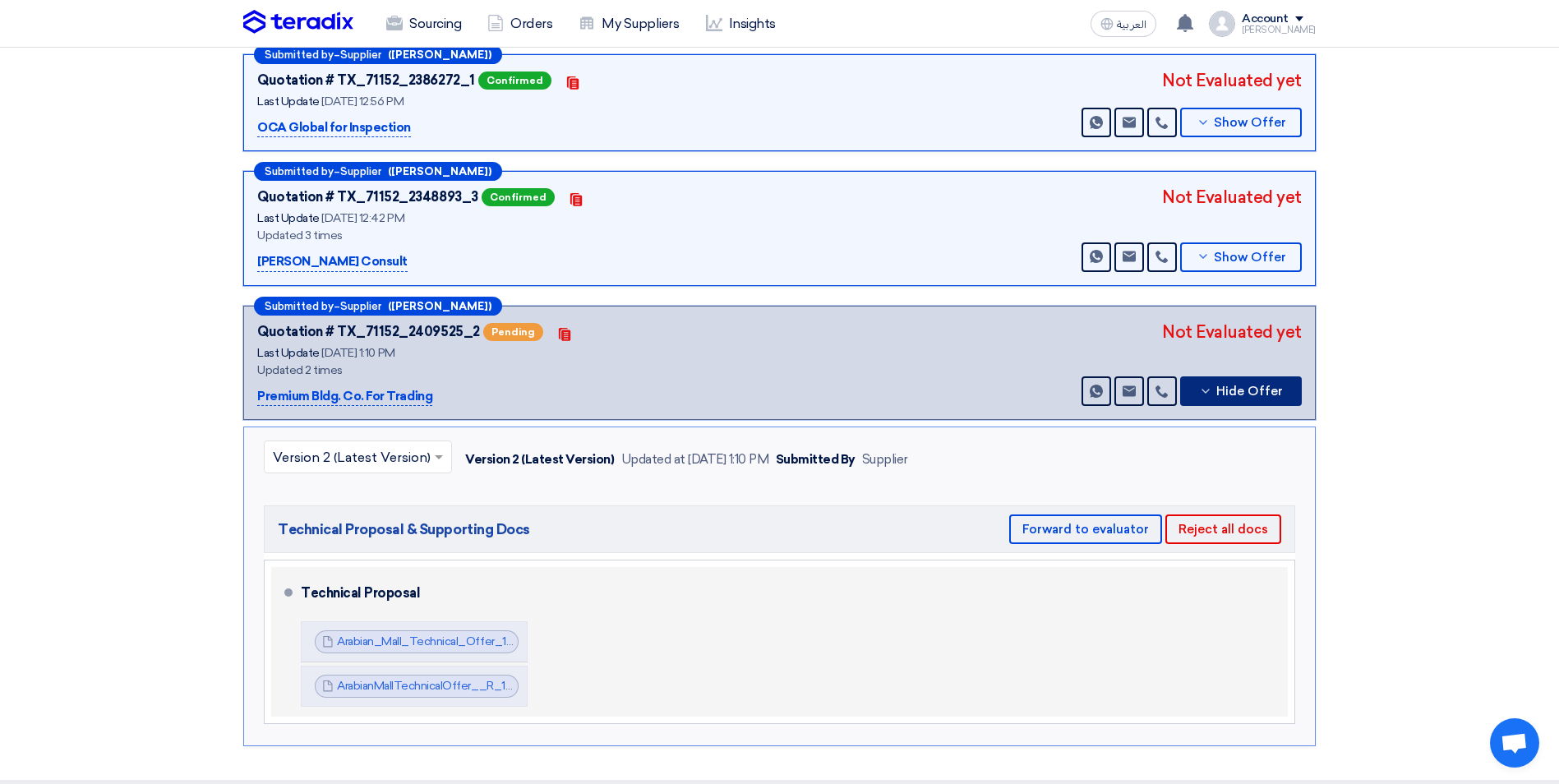
scroll to position [329, 0]
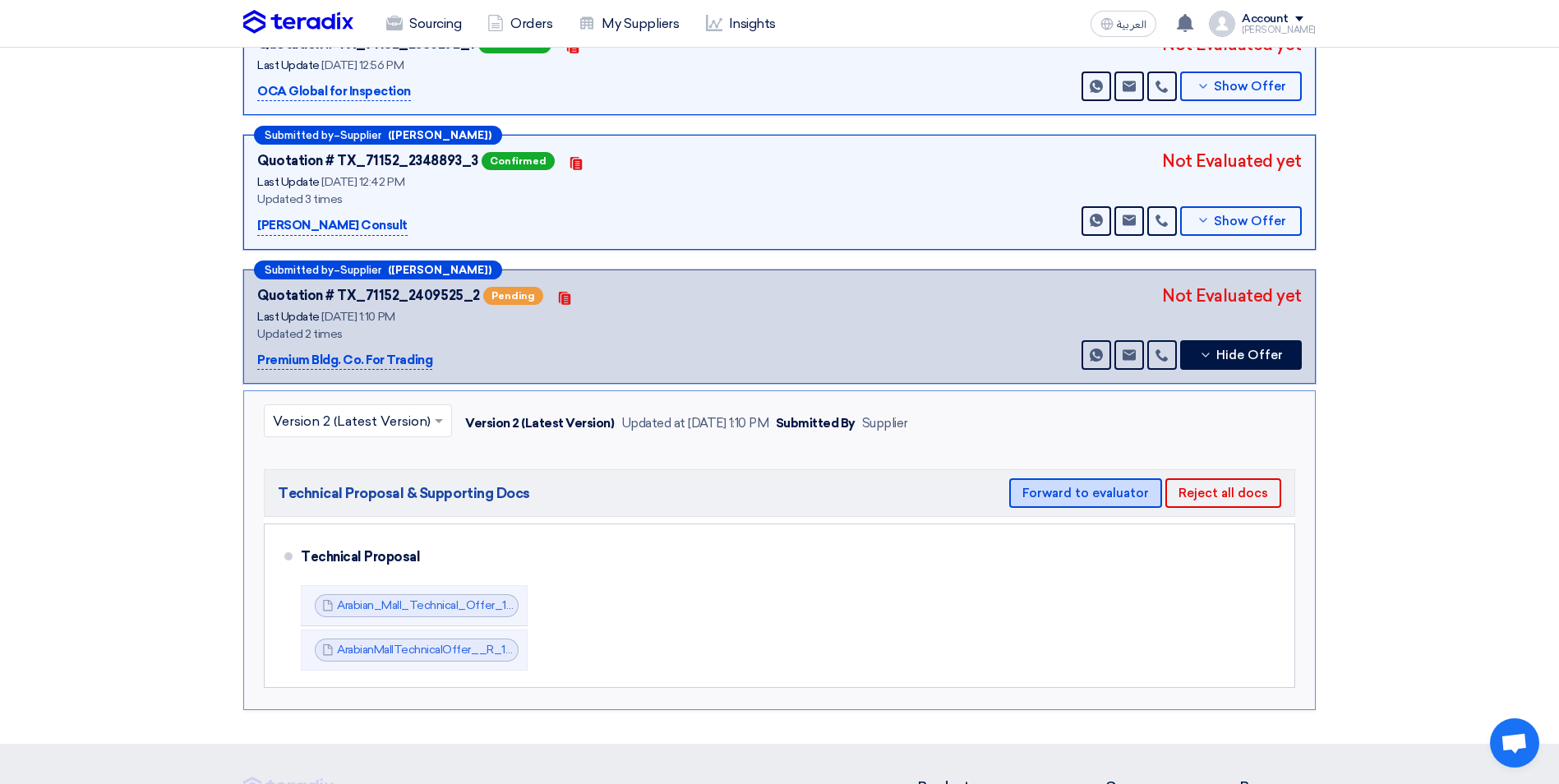
click at [1091, 478] on button "Forward to evaluator" at bounding box center [1085, 493] width 153 height 30
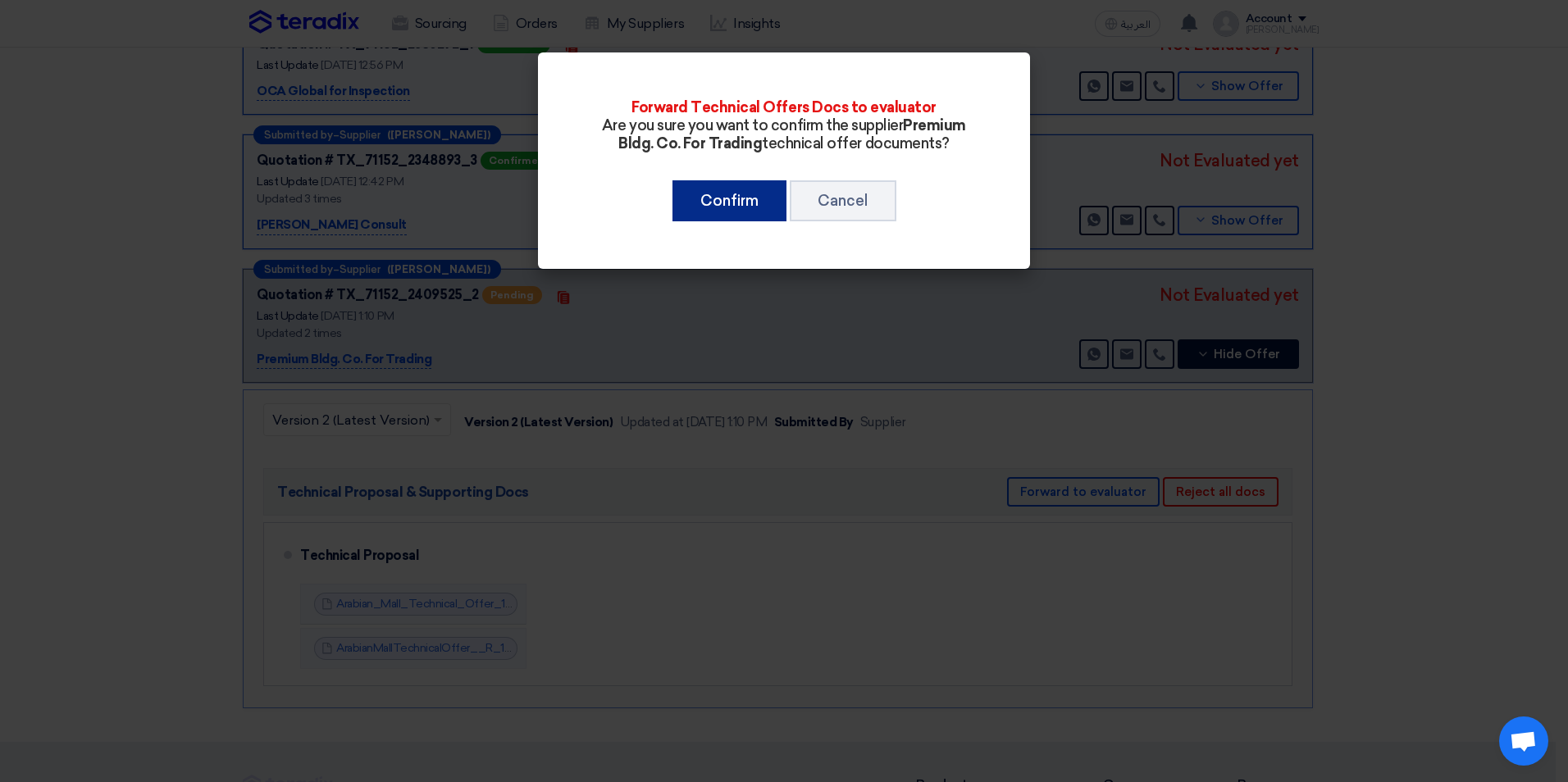
click at [721, 207] on button "Confirm" at bounding box center [729, 201] width 114 height 41
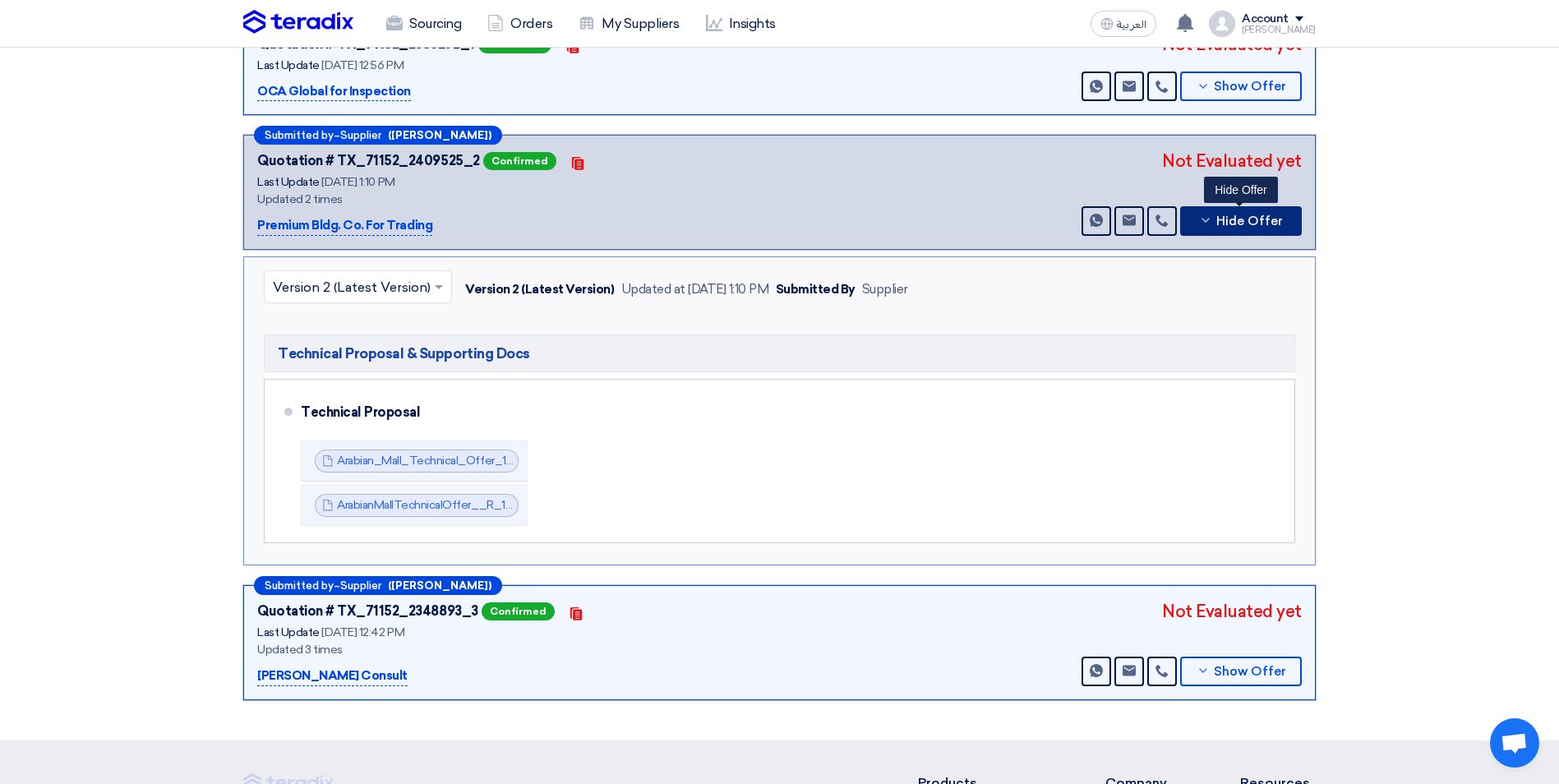
click at [1210, 214] on icon at bounding box center [1205, 220] width 13 height 13
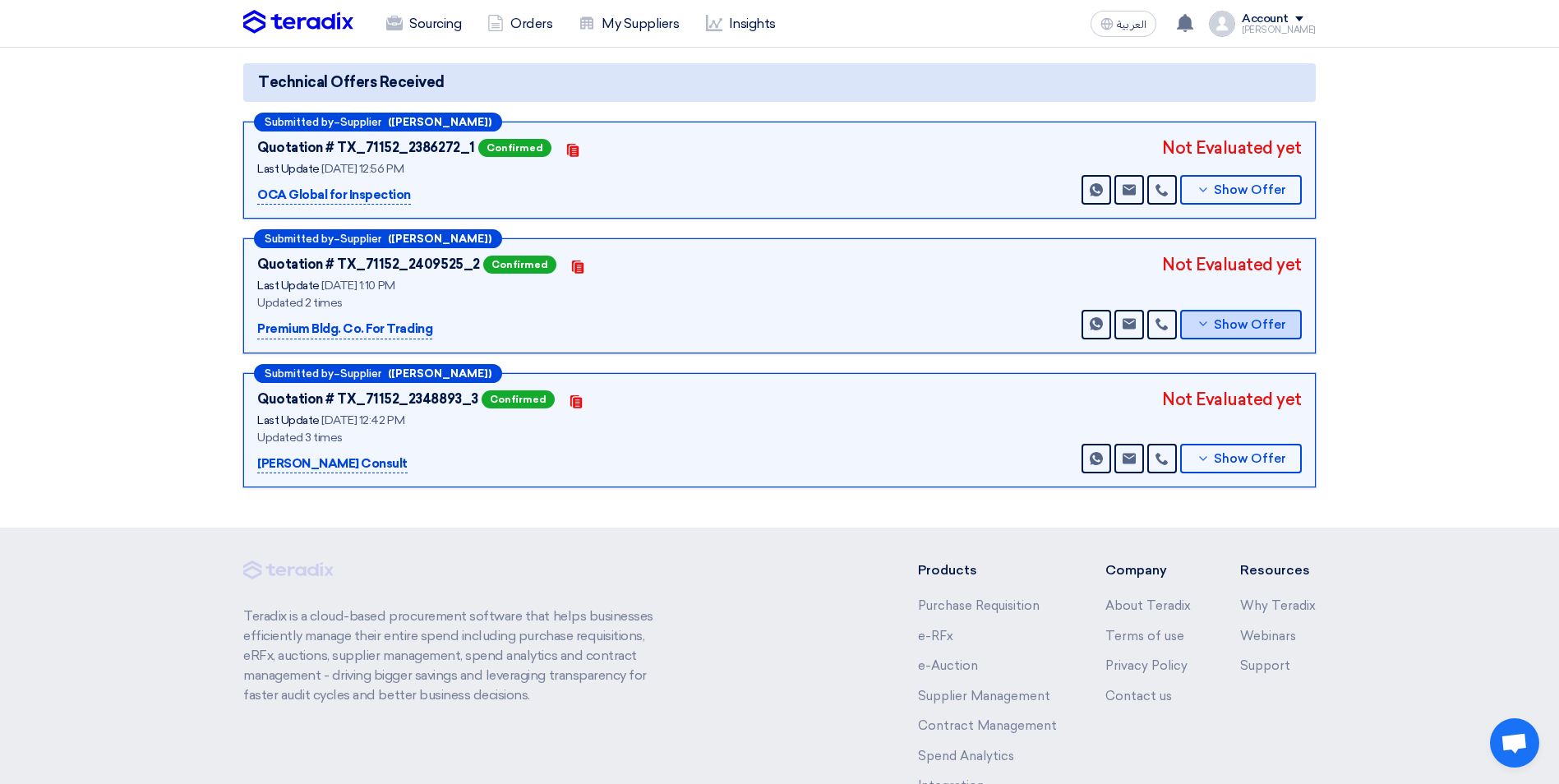
scroll to position [75, 0]
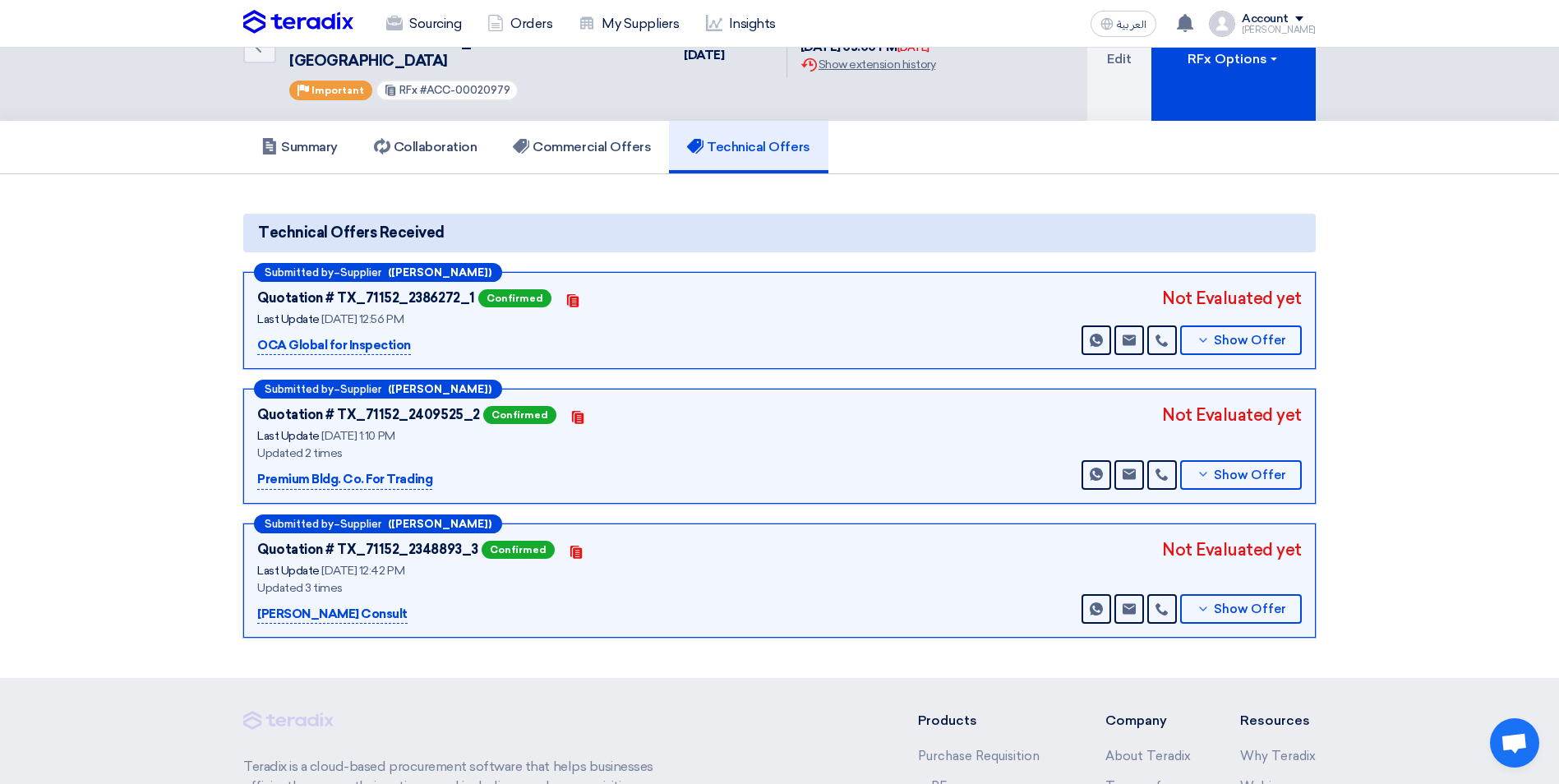
drag, startPoint x: 260, startPoint y: 458, endPoint x: 438, endPoint y: 471, distance: 178.5
click at [438, 471] on div "Submitted by – Supplier ([PERSON_NAME]) Quotation # TX_71152_2409525_2 Confirme…" at bounding box center [779, 446] width 1073 height 115
copy p "Premium Bldg. Co. For Trading"
drag, startPoint x: 258, startPoint y: 594, endPoint x: 359, endPoint y: 598, distance: 101.1
click at [359, 605] on div "[PERSON_NAME] Consult" at bounding box center [463, 615] width 411 height 20
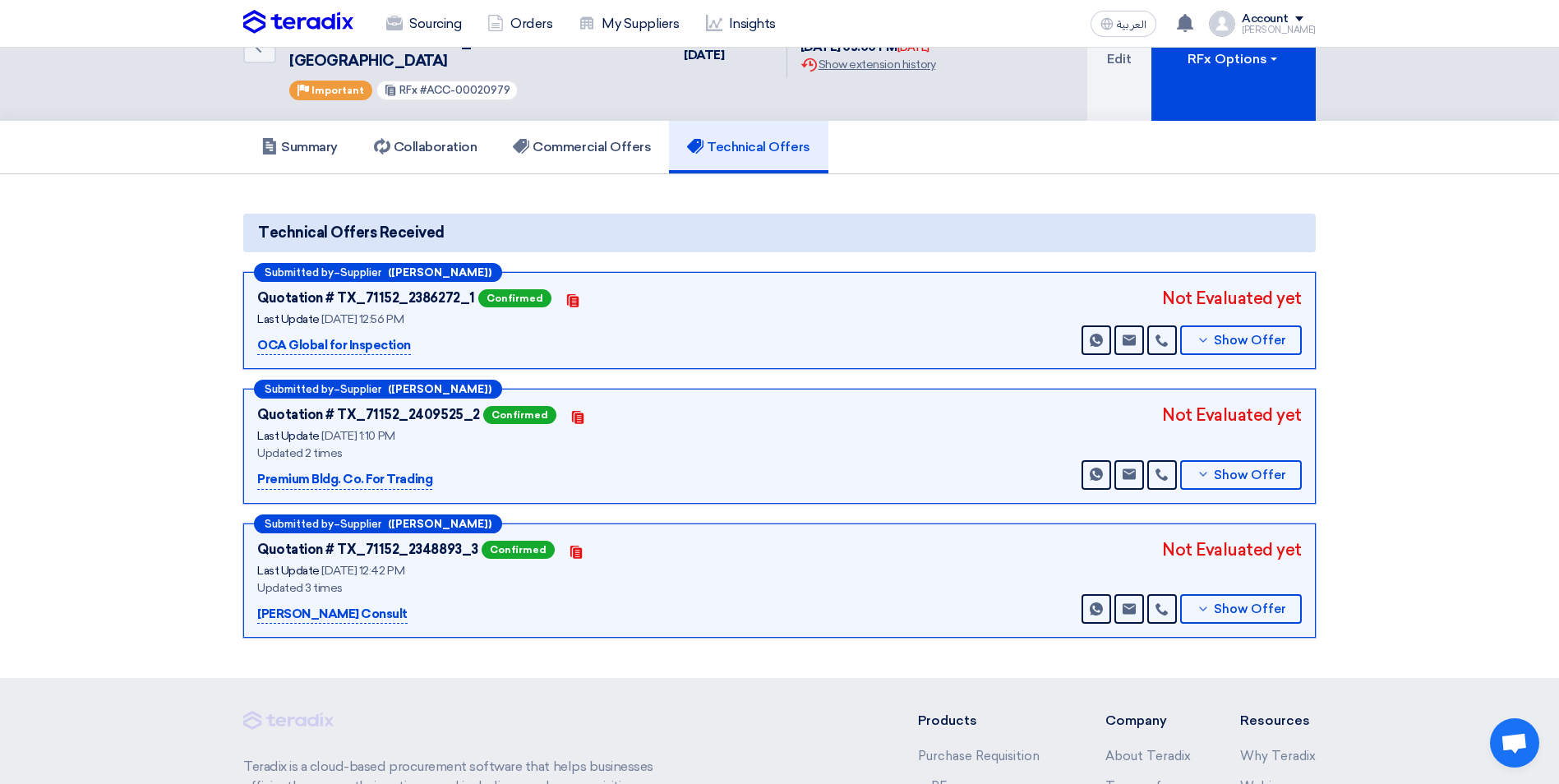
copy p "[PERSON_NAME] Consult"
